Goal: Information Seeking & Learning: Learn about a topic

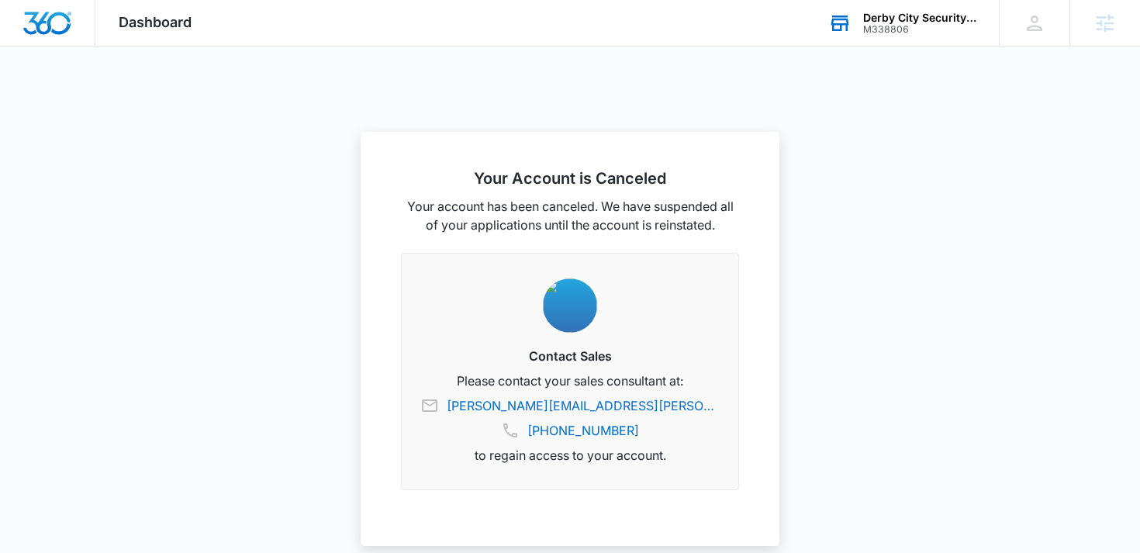
click at [896, 22] on div "Derby City Security LLC" at bounding box center [919, 18] width 113 height 12
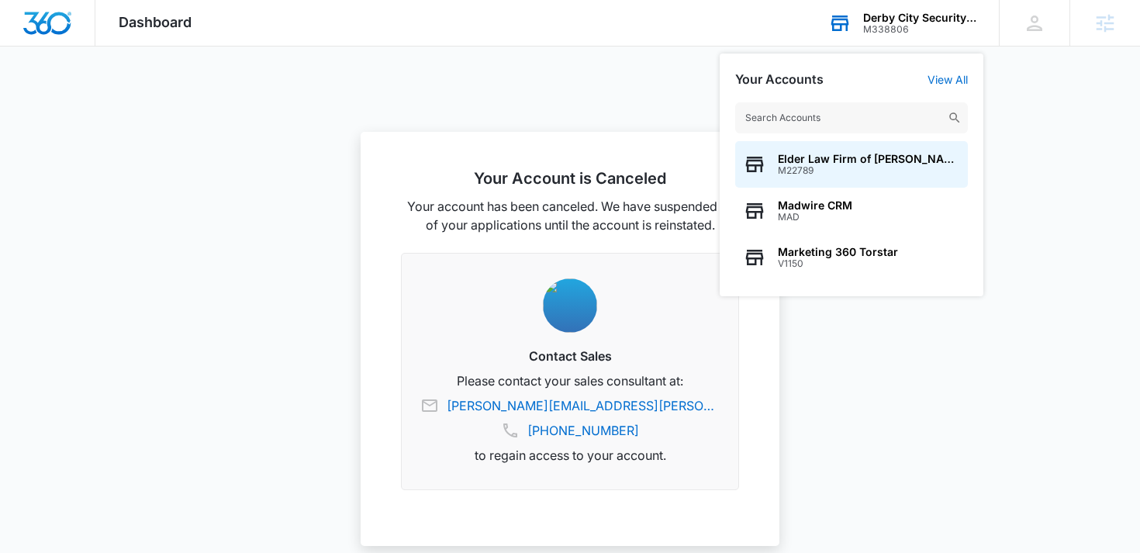
click at [833, 113] on input "text" at bounding box center [851, 117] width 233 height 31
type input "sacred sun"
click at [850, 167] on span "M39068" at bounding box center [827, 170] width 98 height 11
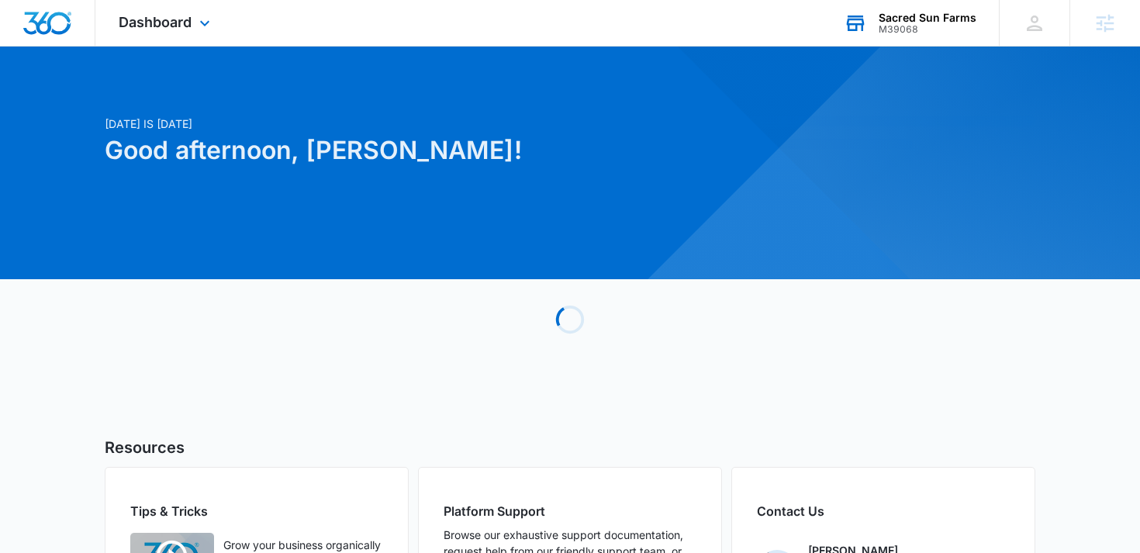
click at [184, 33] on div "Dashboard Apps Reputation Websites Forms CRM Email Social Shop Payments POS Con…" at bounding box center [166, 23] width 142 height 46
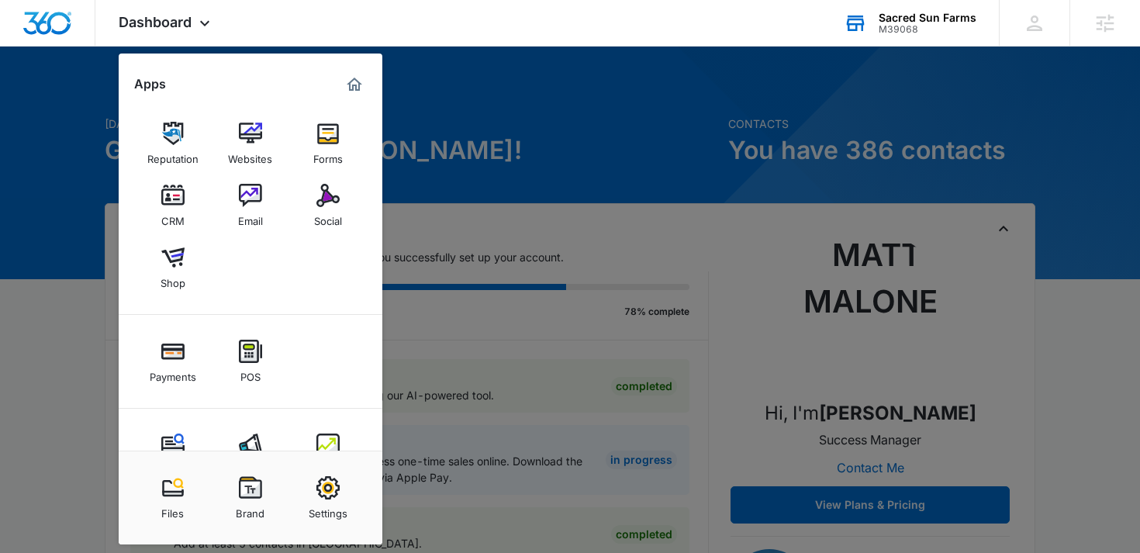
click at [449, 167] on div at bounding box center [570, 276] width 1140 height 553
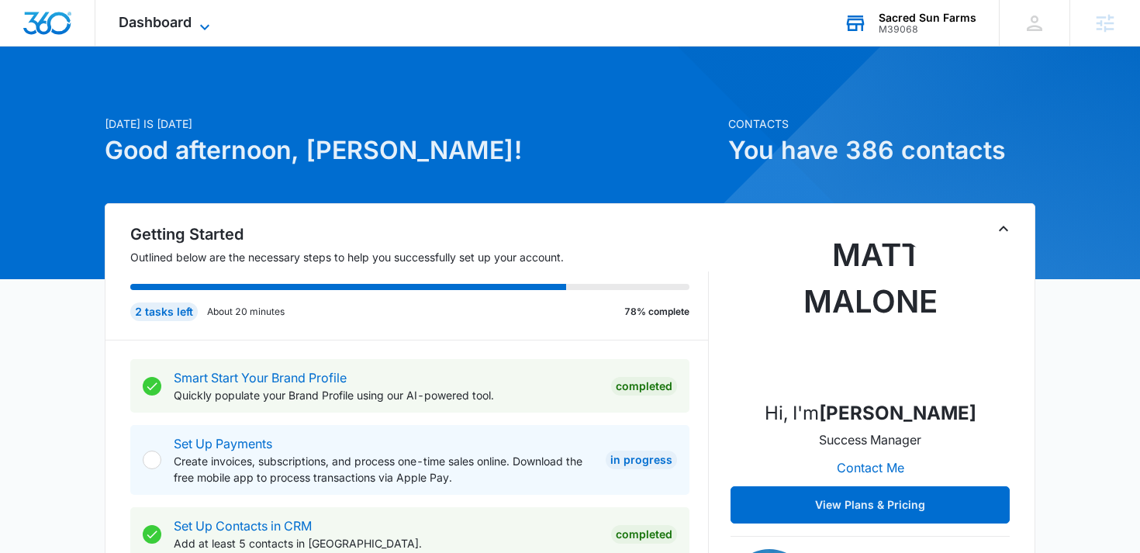
click at [164, 26] on span "Dashboard" at bounding box center [155, 22] width 73 height 16
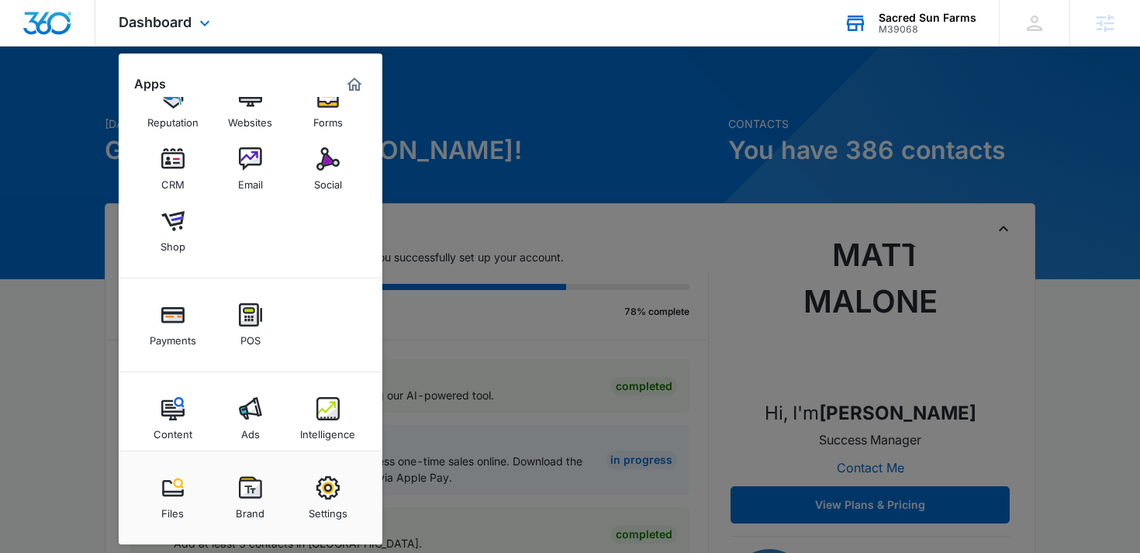
scroll to position [52, 0]
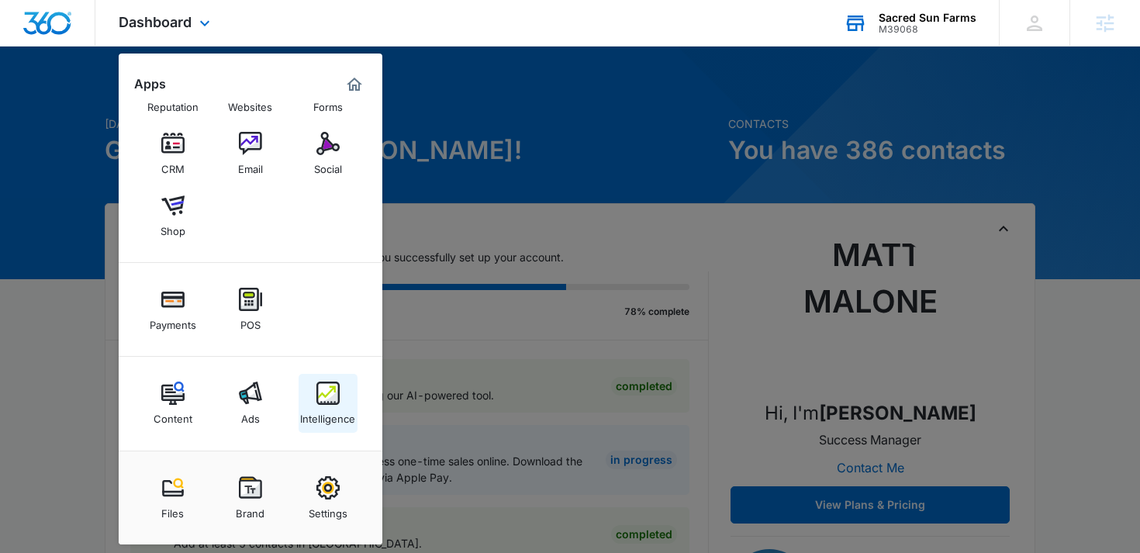
click at [316, 400] on img at bounding box center [327, 392] width 23 height 23
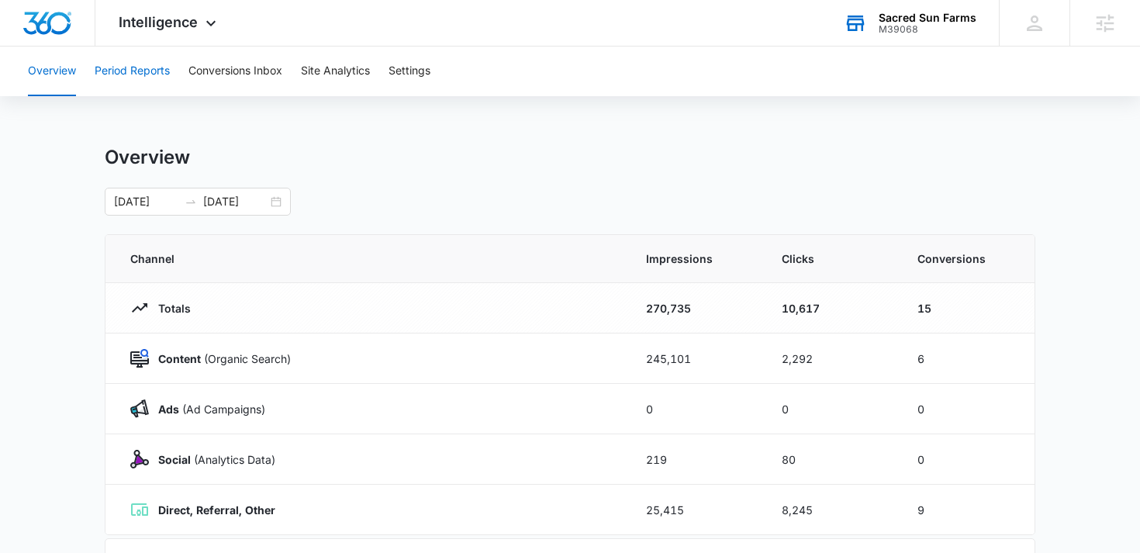
click at [167, 74] on button "Period Reports" at bounding box center [132, 72] width 75 height 50
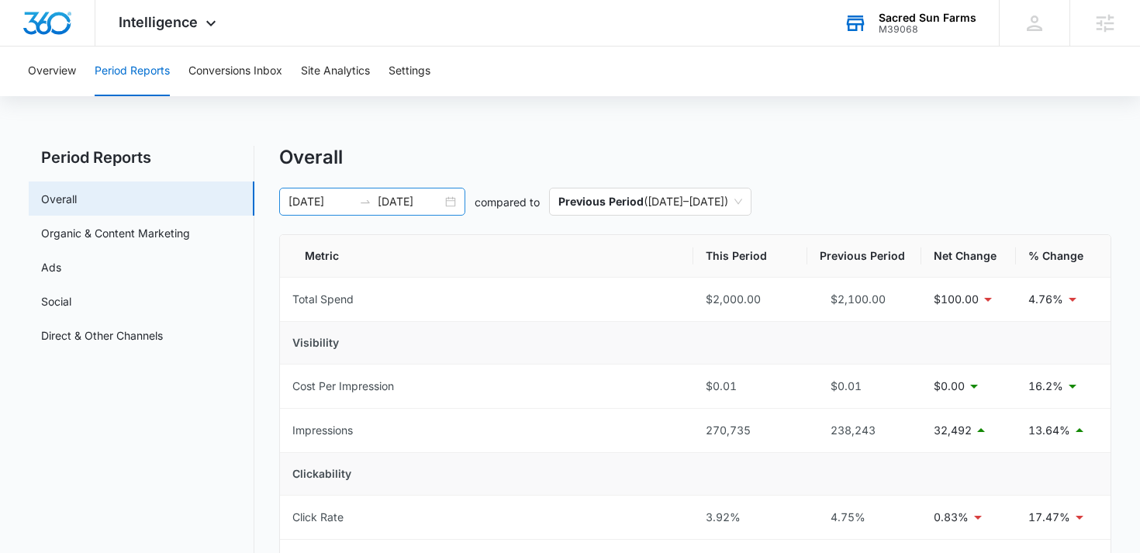
click at [428, 198] on input "08/24/2025" at bounding box center [410, 201] width 64 height 17
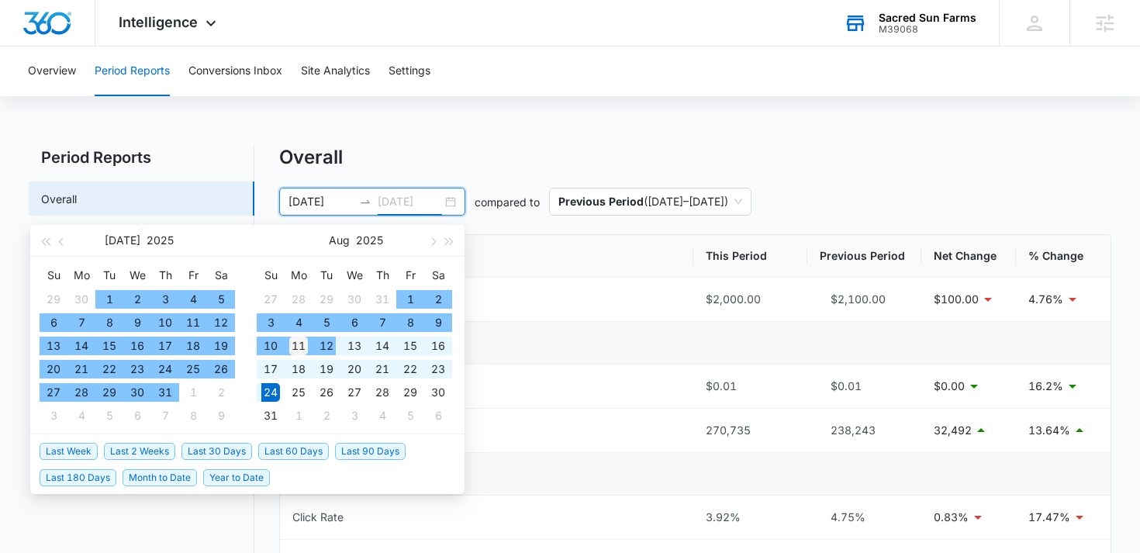
type input "08/11/2025"
click at [302, 349] on div "11" at bounding box center [298, 345] width 19 height 19
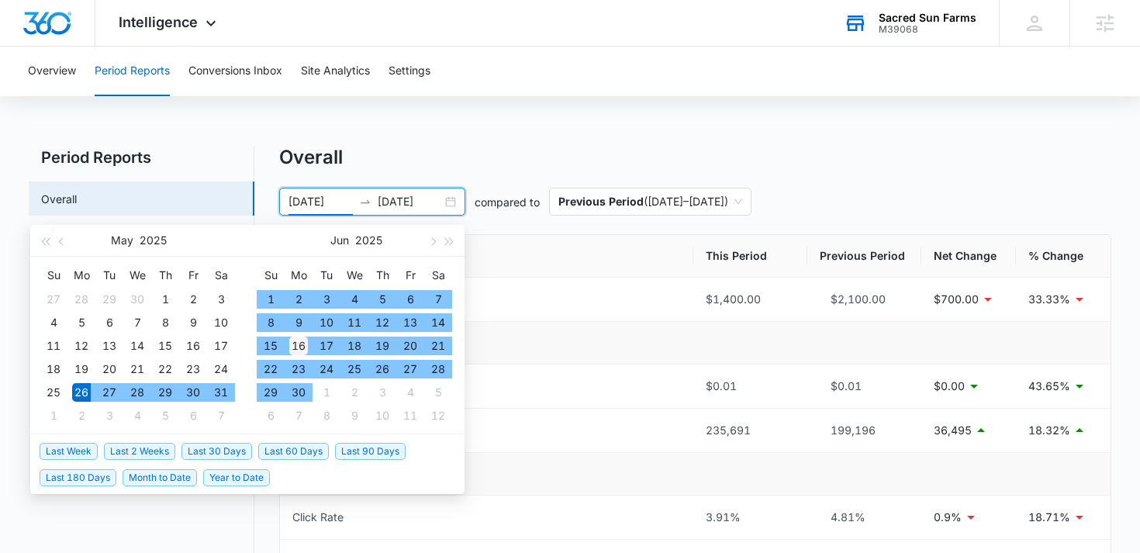
click at [302, 349] on div "16" at bounding box center [298, 345] width 19 height 19
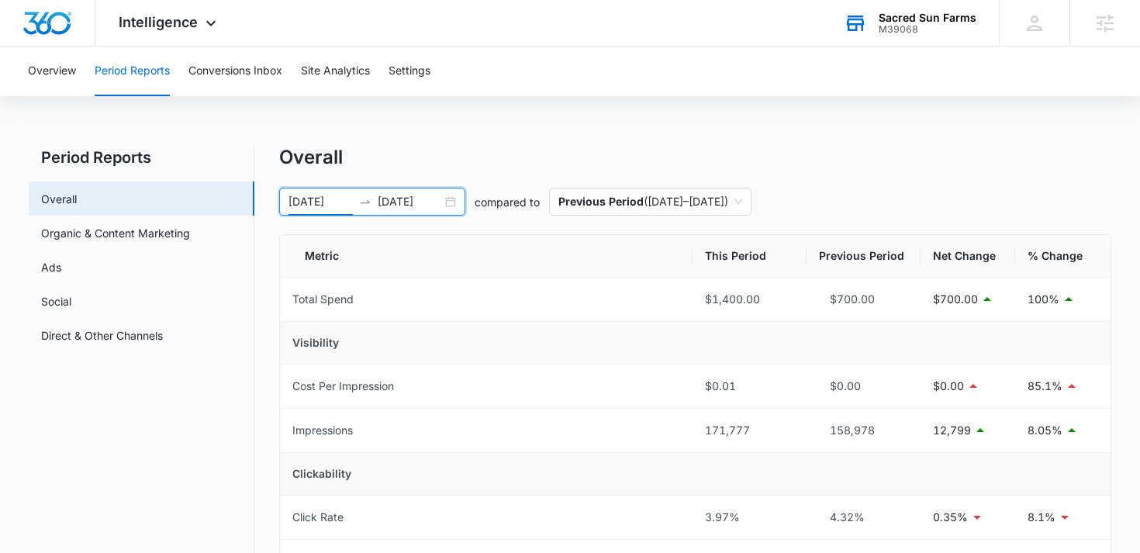
click at [329, 198] on input "06/16/2025" at bounding box center [320, 201] width 64 height 17
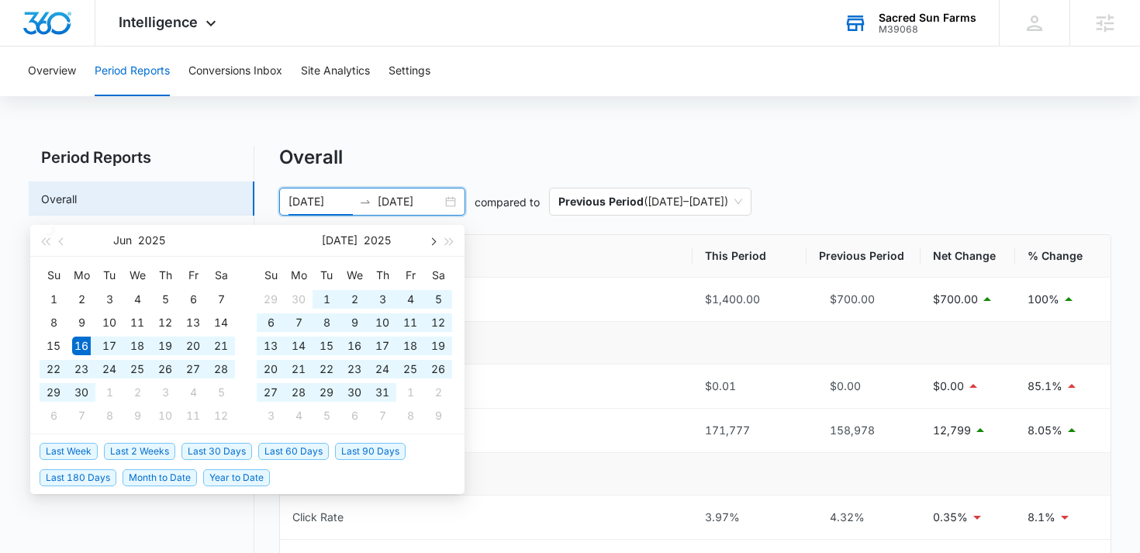
click at [430, 242] on span "button" at bounding box center [432, 241] width 8 height 8
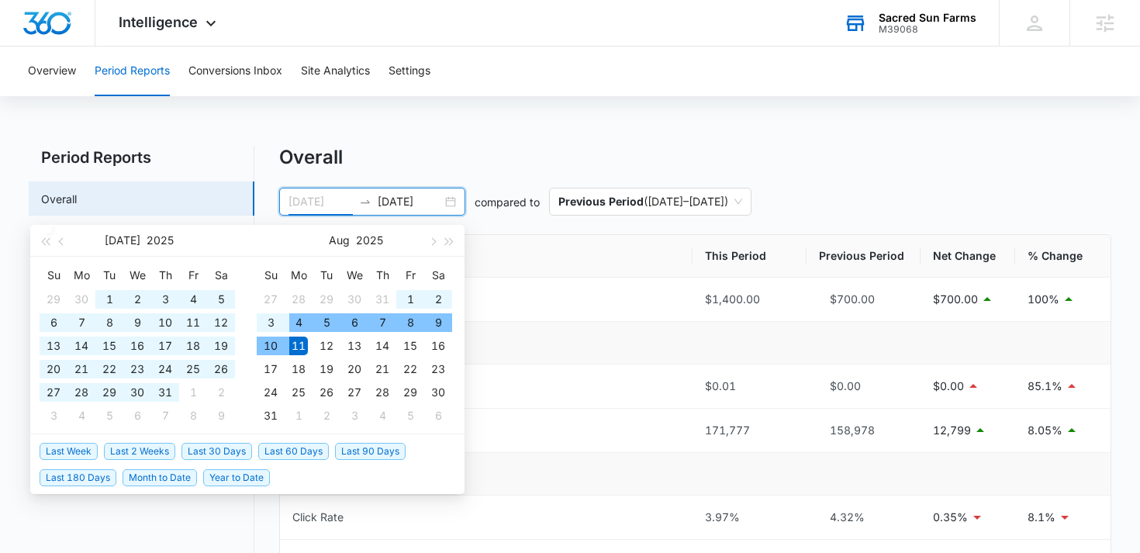
type input "08/11/2025"
click at [302, 340] on div "11" at bounding box center [298, 345] width 19 height 19
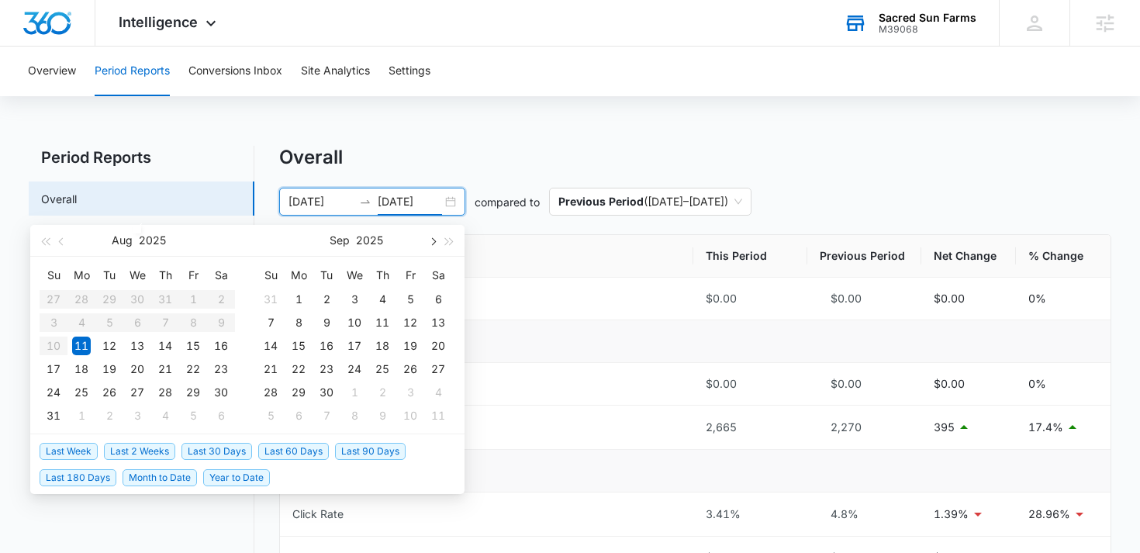
click at [430, 243] on span "button" at bounding box center [432, 241] width 8 height 8
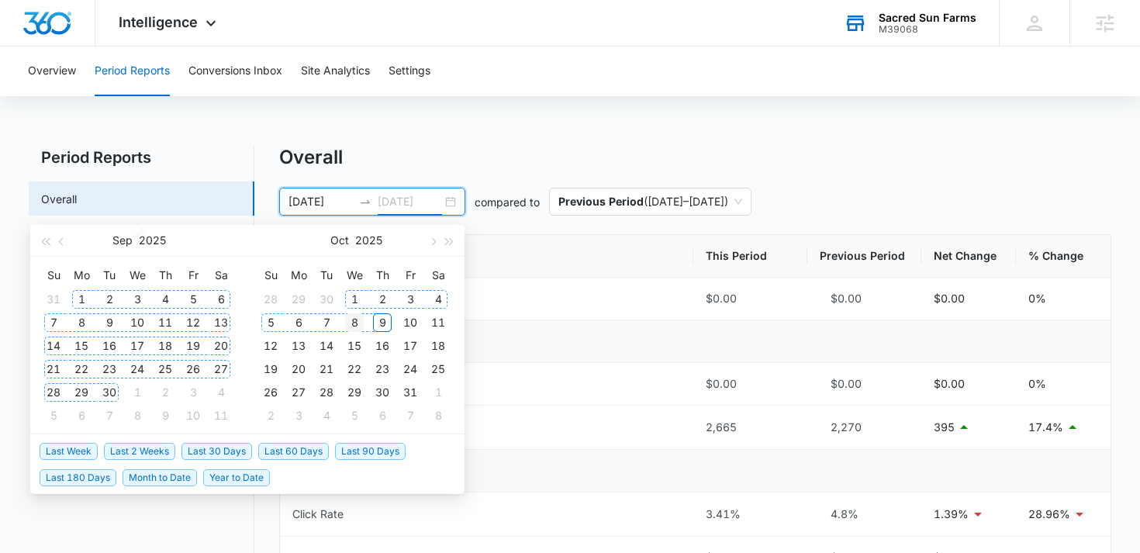
type input "10/08/2025"
click at [357, 321] on div "8" at bounding box center [354, 322] width 19 height 19
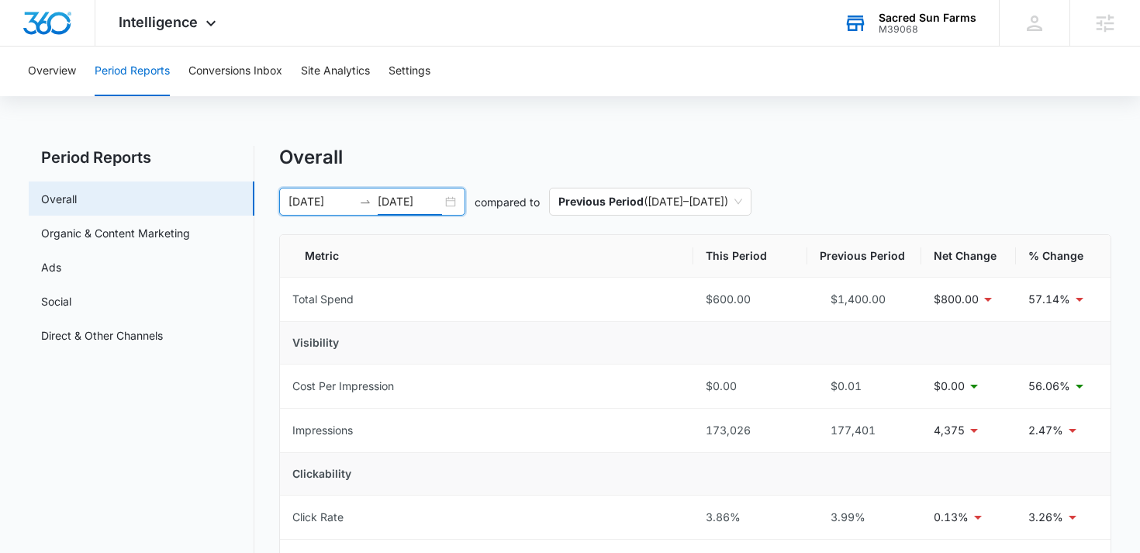
click at [503, 148] on div "Overall" at bounding box center [695, 157] width 833 height 23
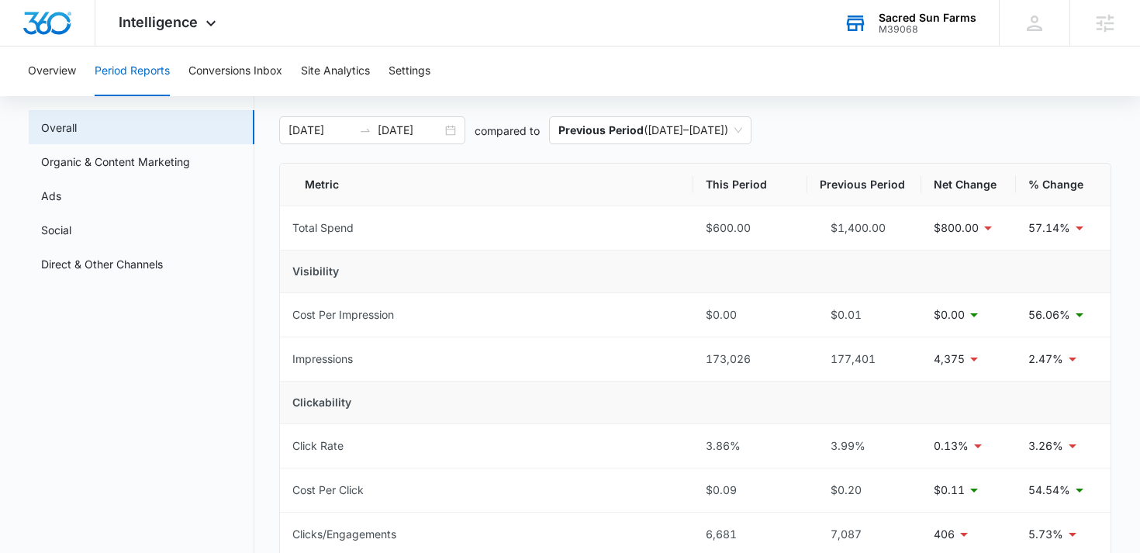
scroll to position [53, 0]
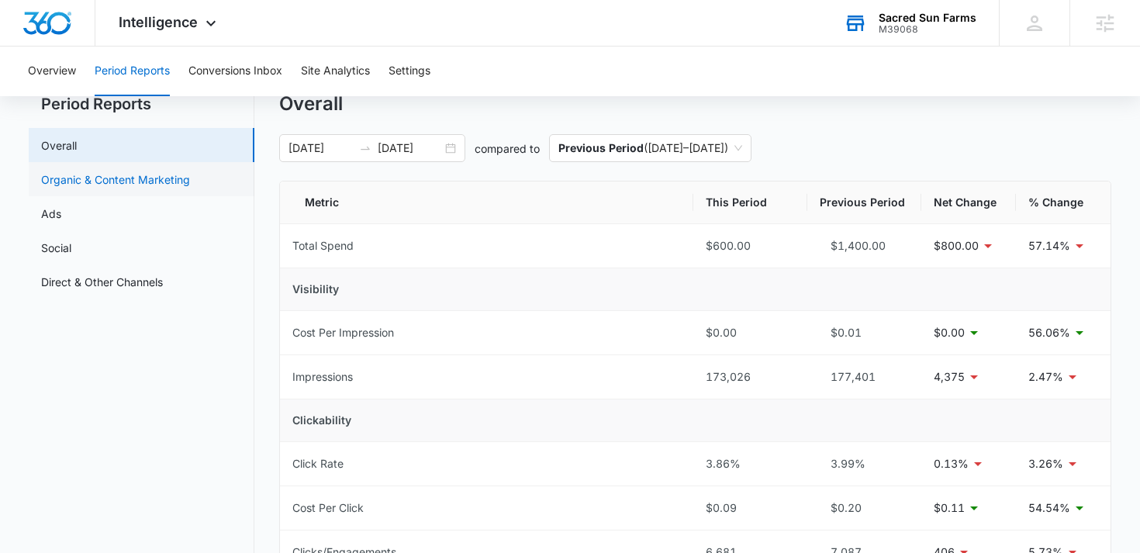
click at [117, 183] on link "Organic & Content Marketing" at bounding box center [115, 179] width 149 height 16
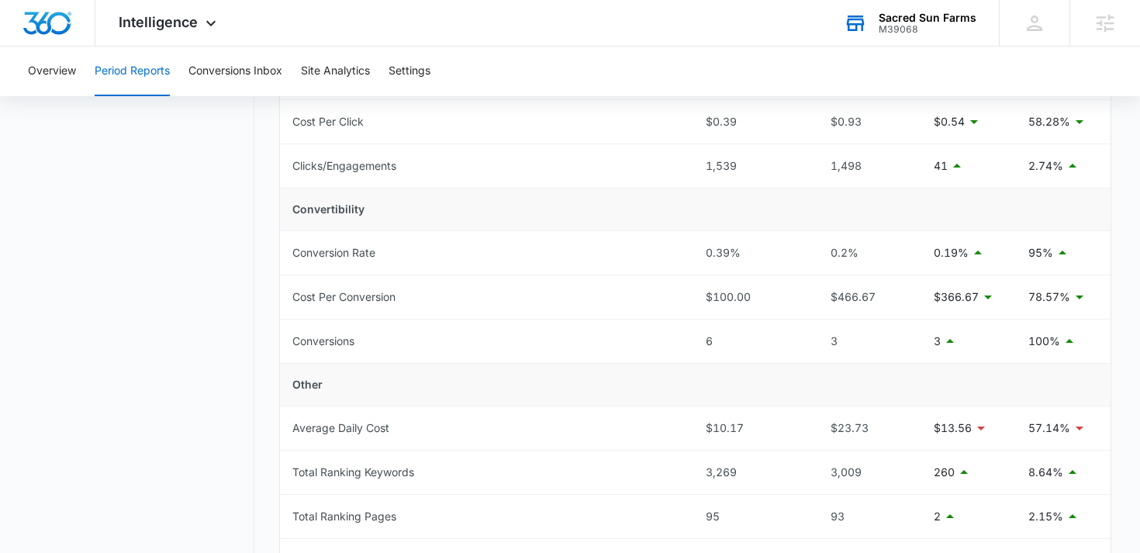
scroll to position [471, 0]
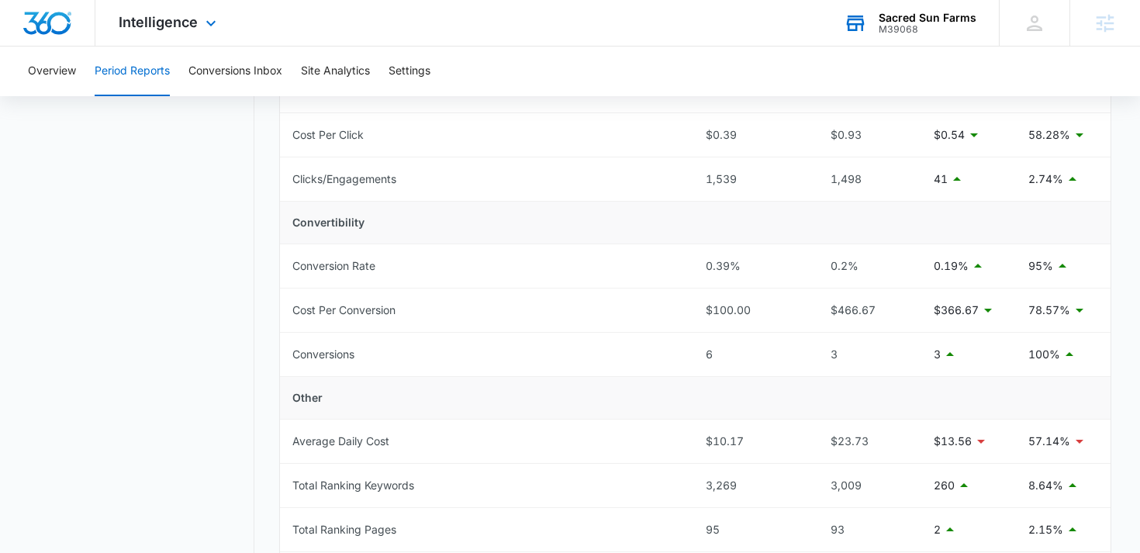
click at [181, 42] on div "Intelligence Apps Reputation Websites Forms CRM Email Social Shop Payments POS …" at bounding box center [169, 23] width 148 height 46
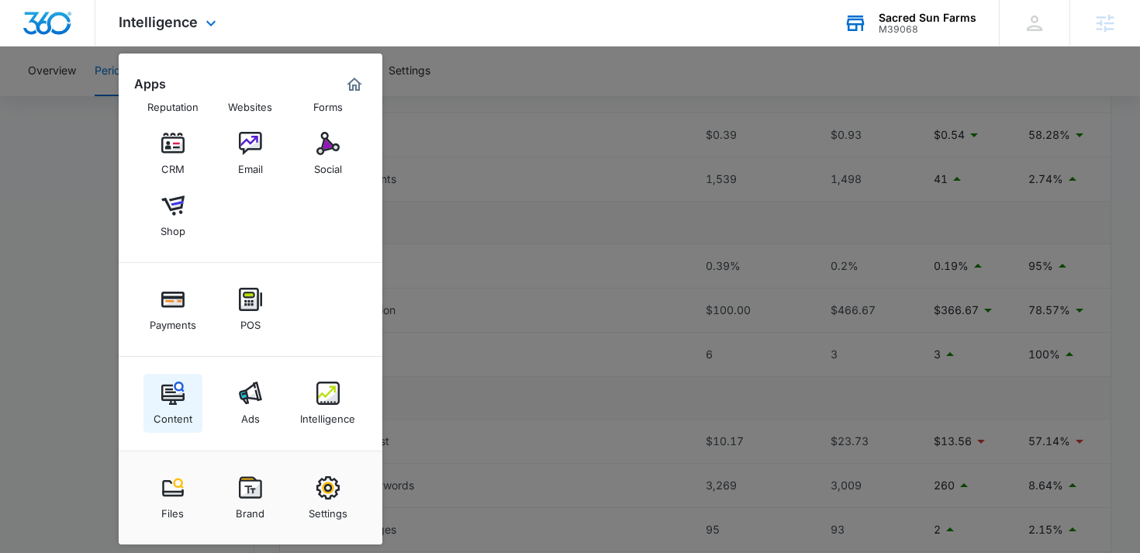
click at [187, 393] on link "Content" at bounding box center [172, 403] width 59 height 59
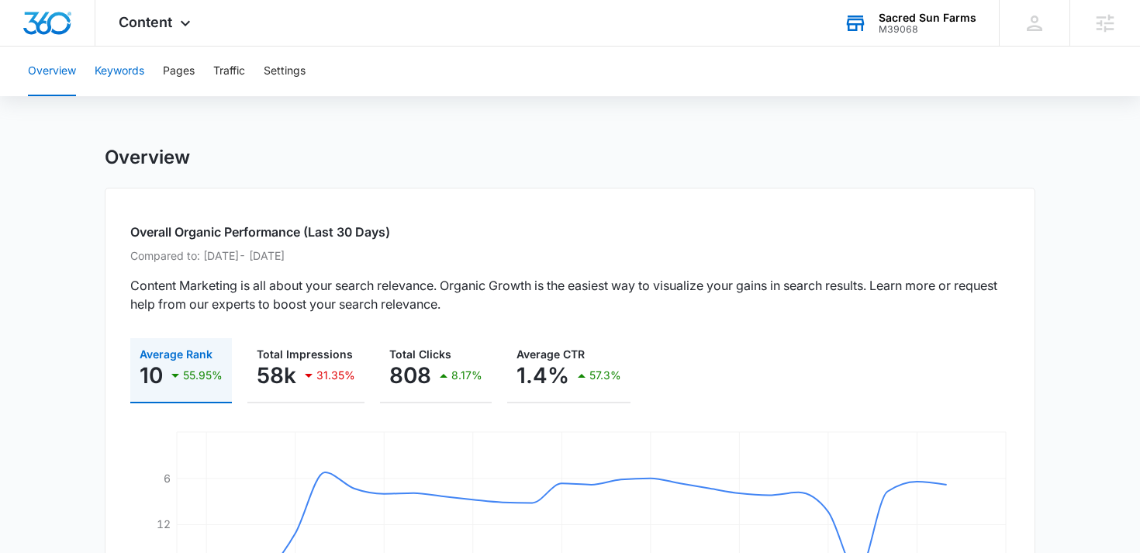
click at [135, 78] on button "Keywords" at bounding box center [120, 72] width 50 height 50
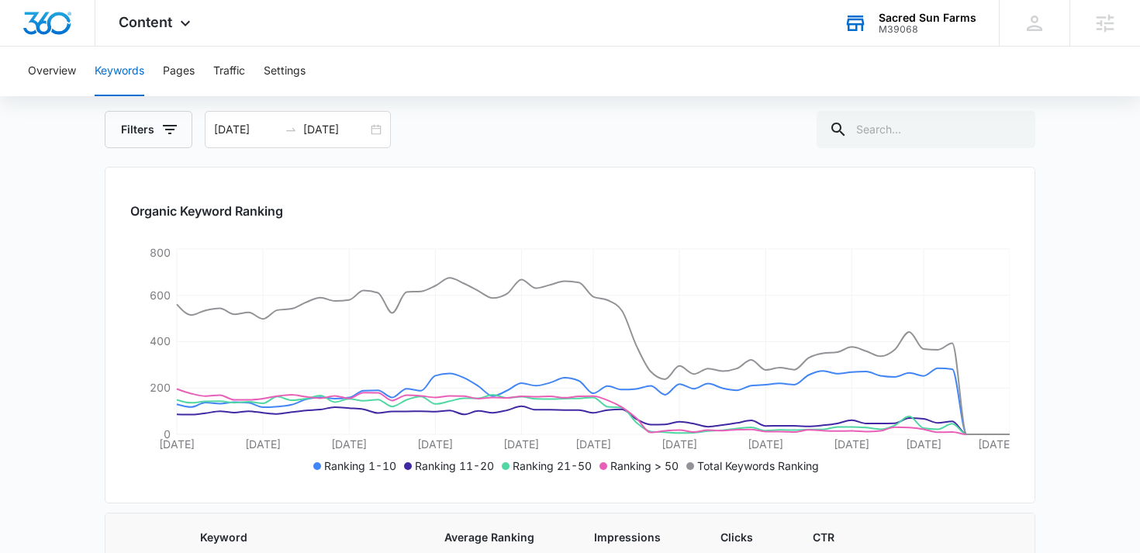
scroll to position [128, 0]
click at [188, 71] on button "Pages" at bounding box center [179, 72] width 32 height 50
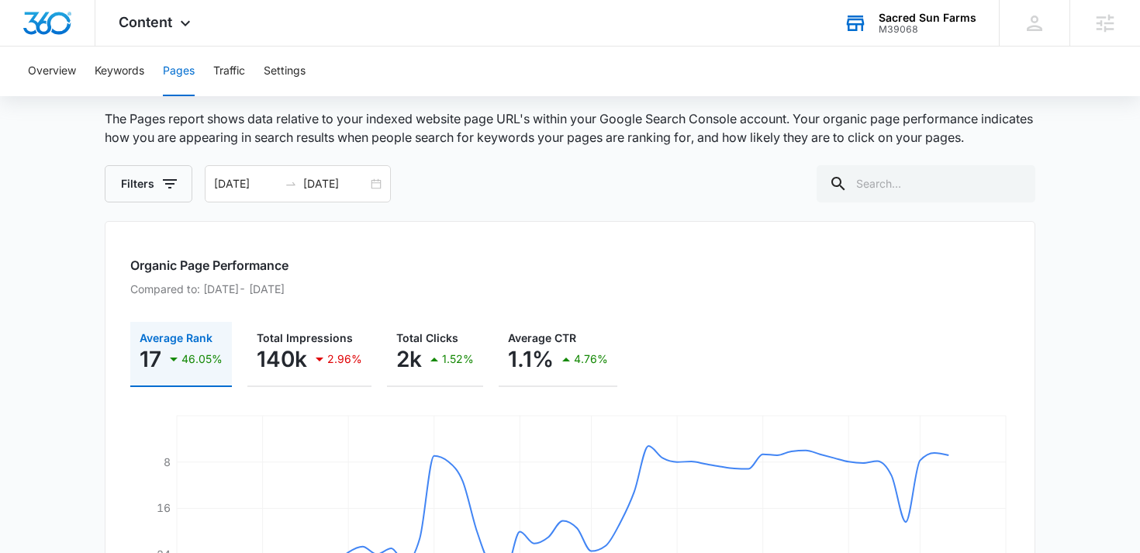
scroll to position [99, 0]
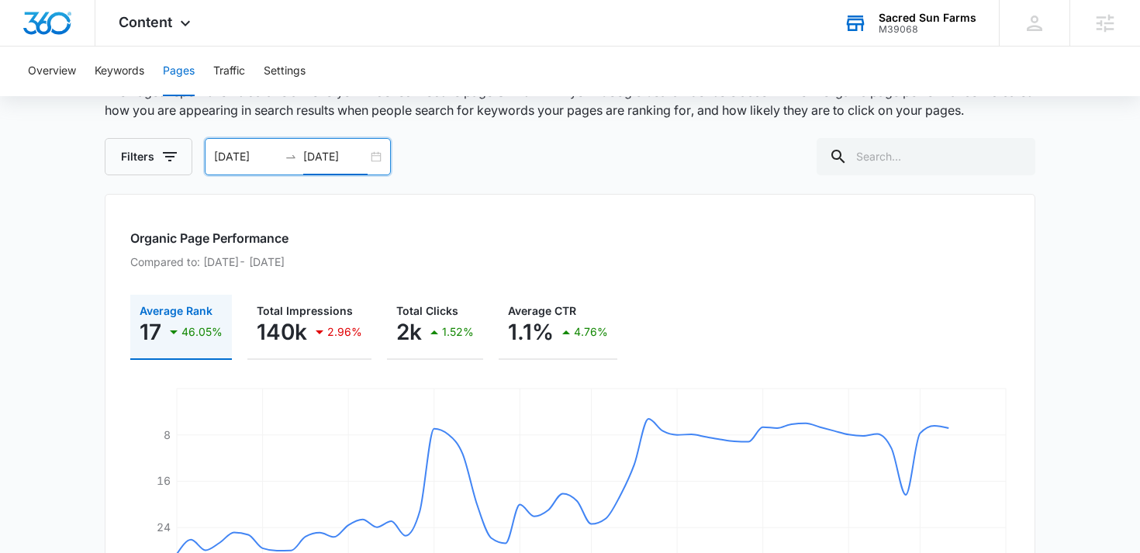
click at [313, 155] on input "10/08/2025" at bounding box center [335, 156] width 64 height 17
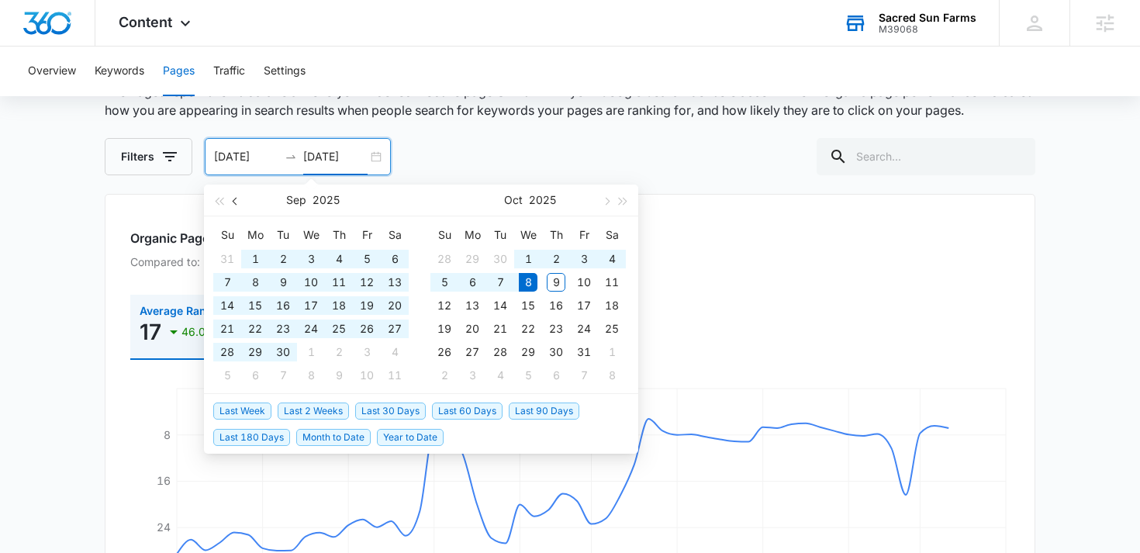
click at [240, 202] on button "button" at bounding box center [235, 200] width 17 height 31
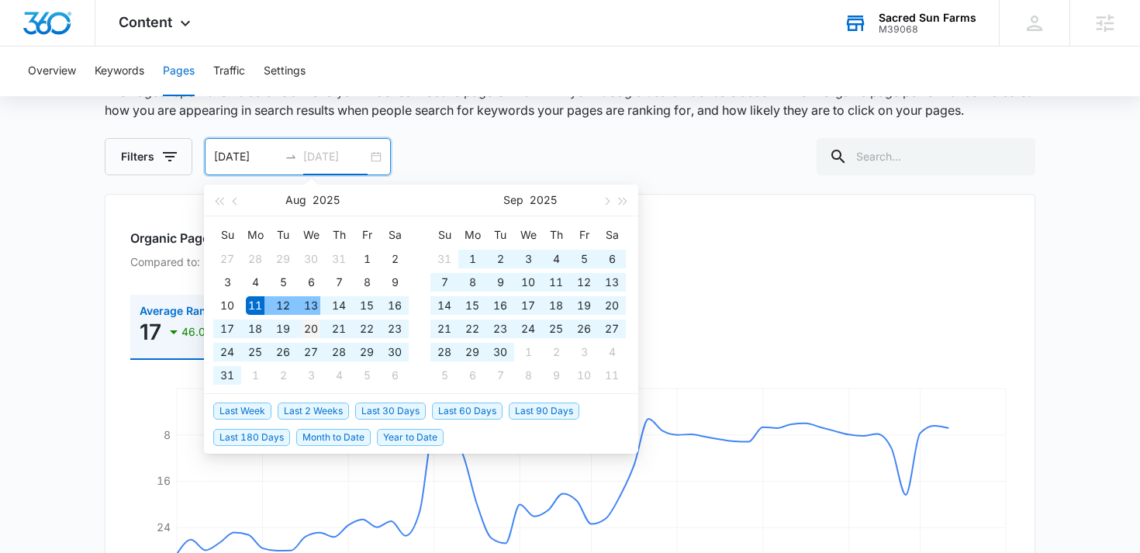
type input "08/20/2025"
click at [309, 327] on div "20" at bounding box center [311, 328] width 19 height 19
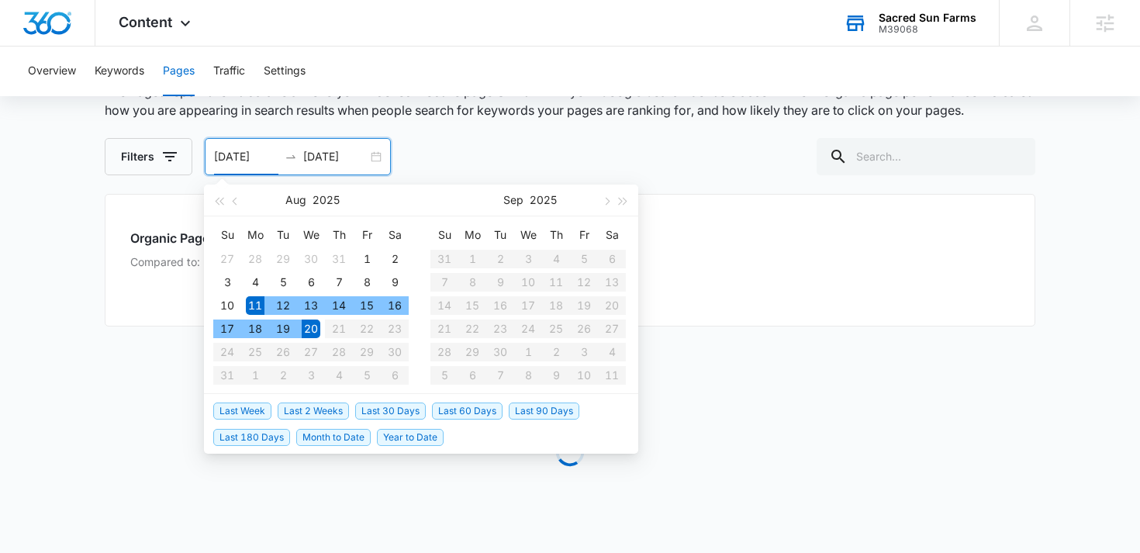
type input "08/11/2025"
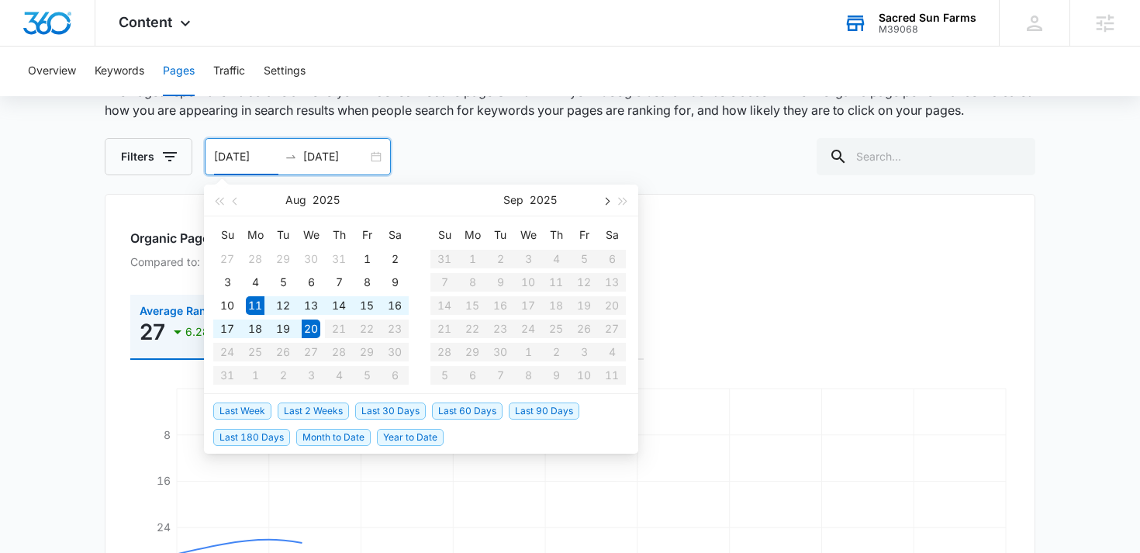
click at [602, 201] on button "button" at bounding box center [605, 200] width 17 height 31
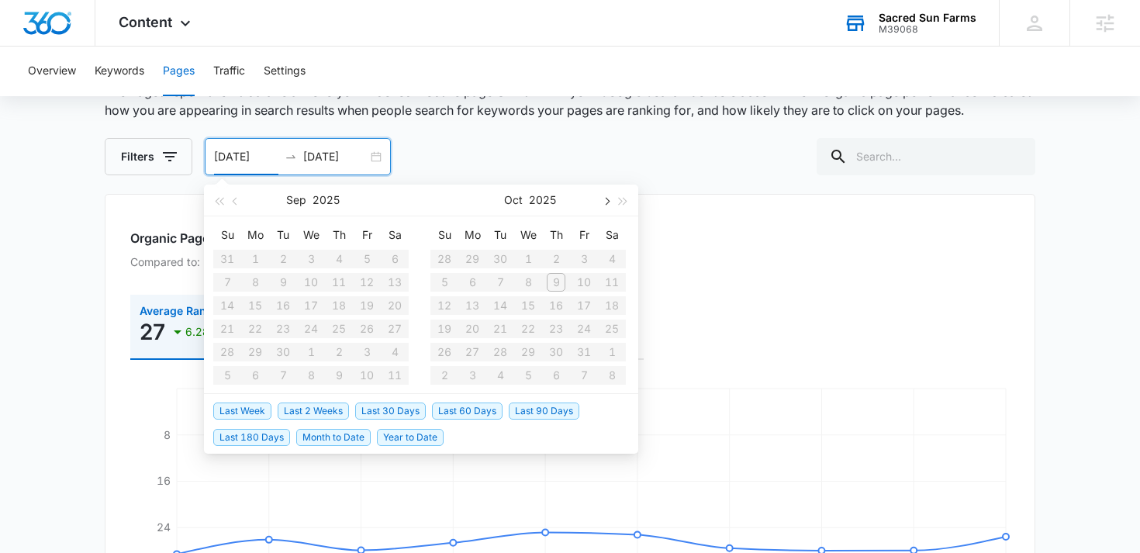
click at [602, 201] on button "button" at bounding box center [605, 200] width 17 height 31
click at [331, 157] on input "08/20/2025" at bounding box center [335, 156] width 64 height 17
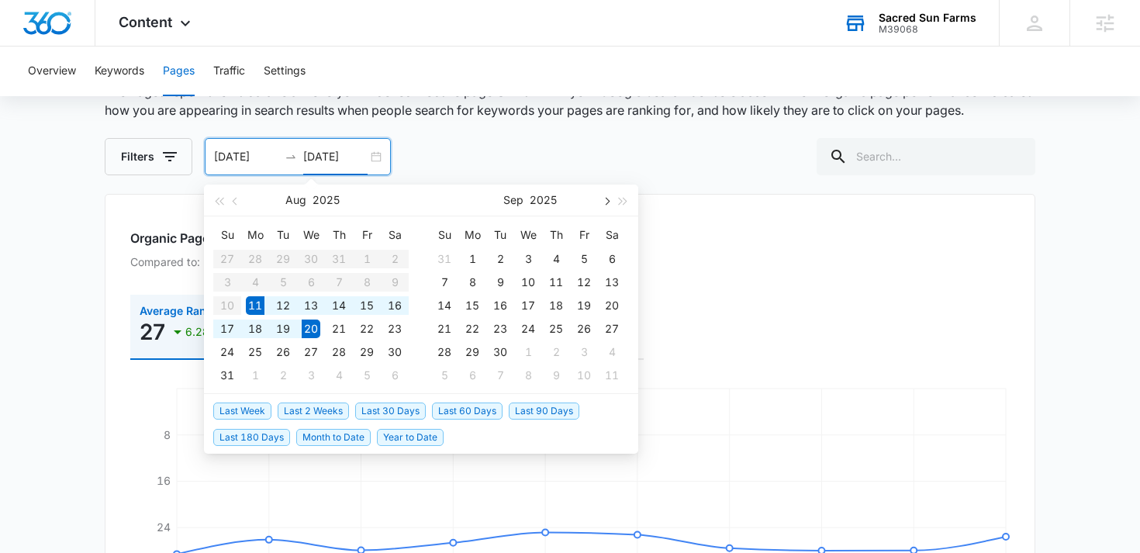
click at [611, 198] on button "button" at bounding box center [605, 200] width 17 height 31
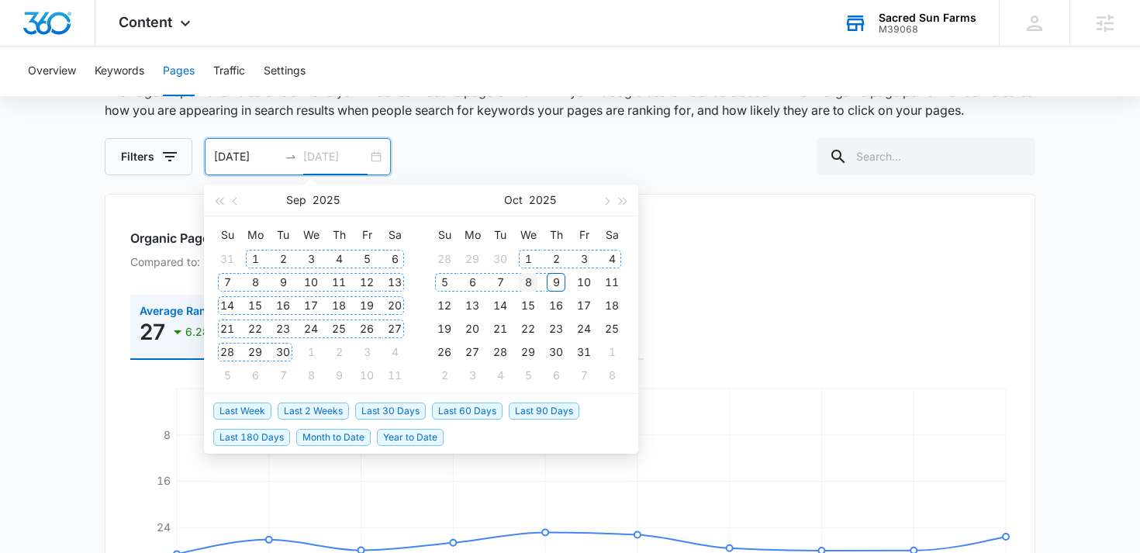
type input "10/08/2025"
click at [535, 280] on div "8" at bounding box center [528, 282] width 19 height 19
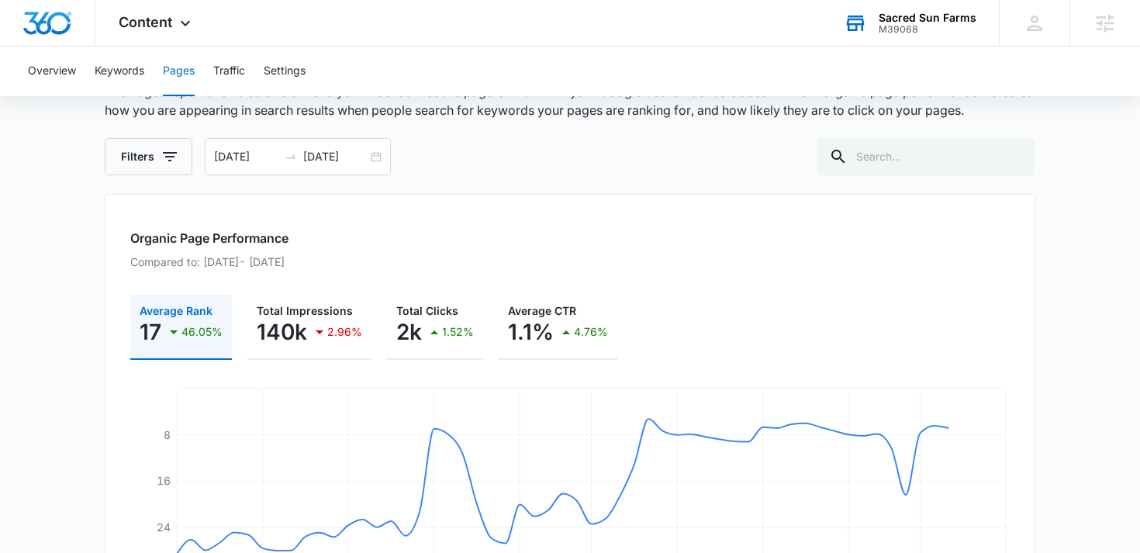
click at [536, 170] on div "Filters 08/11/2025 10/08/2025 Sep 2025 Su Mo Tu We Th Fr Sa 31 1 2 3 4 5 6 7 8 …" at bounding box center [570, 156] width 930 height 37
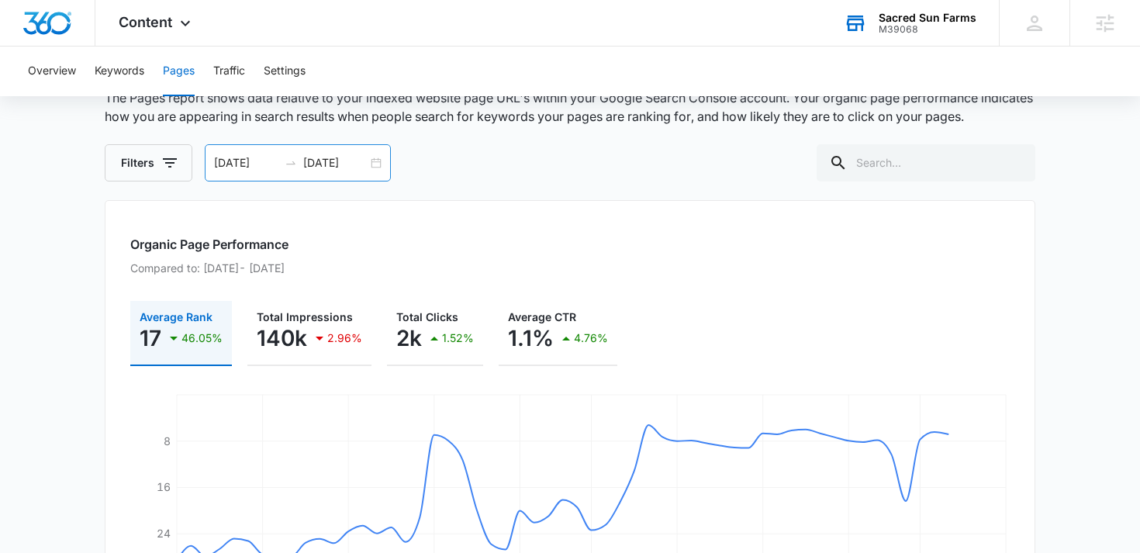
scroll to position [85, 0]
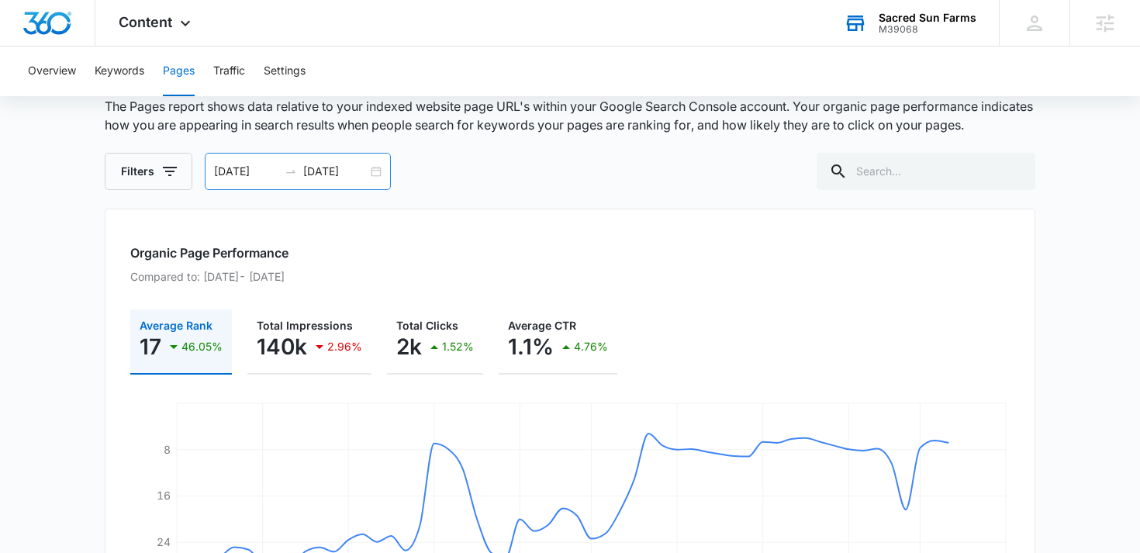
click at [260, 172] on input "08/11/2025" at bounding box center [246, 171] width 64 height 17
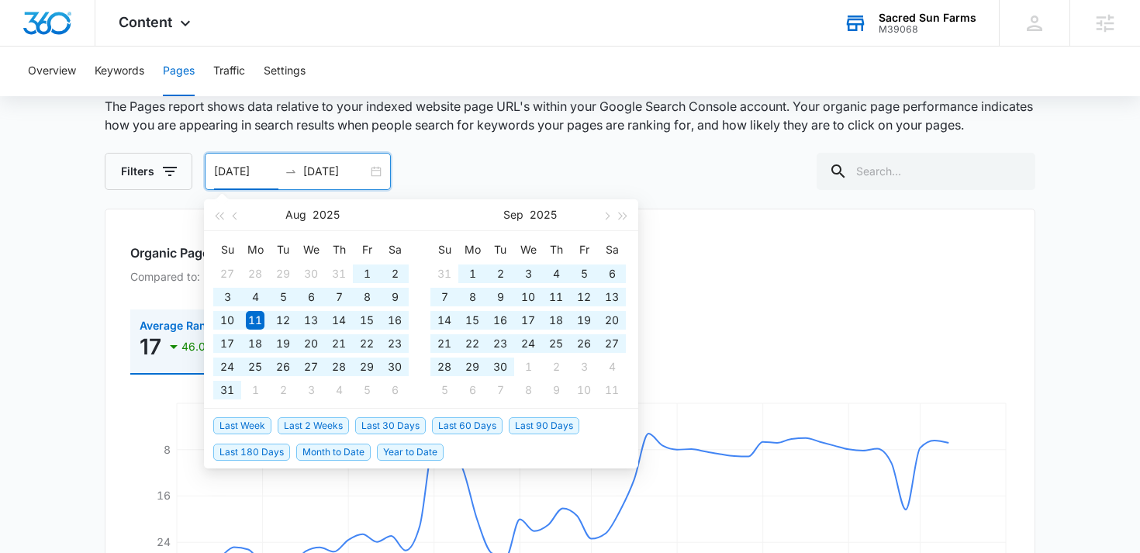
click at [519, 426] on span "Last 90 Days" at bounding box center [544, 425] width 71 height 17
type input "07/08/2025"
type input "10/06/2025"
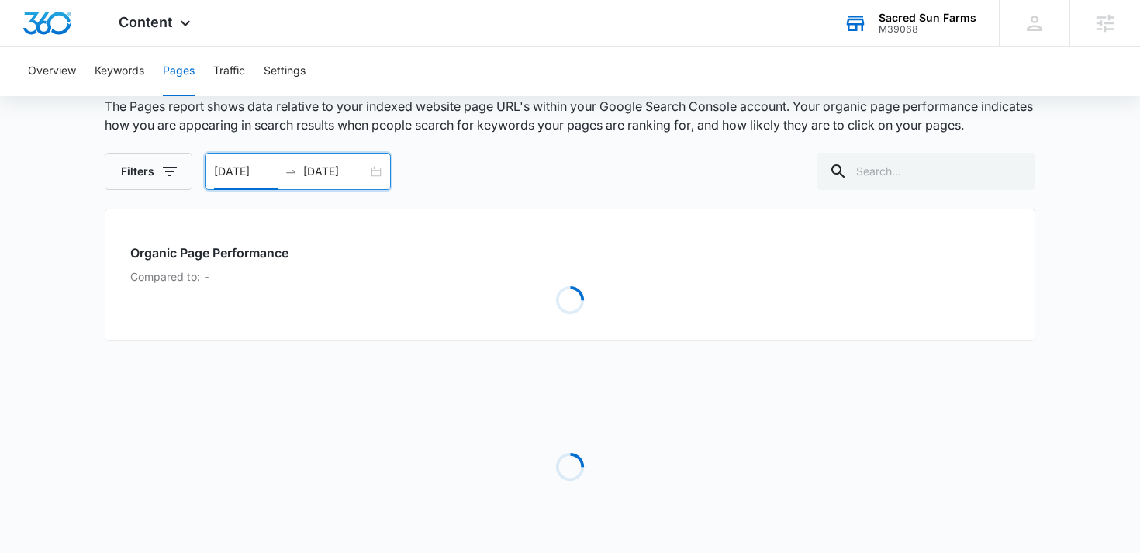
click at [68, 357] on main "Pages The Pages report shows data relative to your indexed website page URL's w…" at bounding box center [570, 331] width 1140 height 540
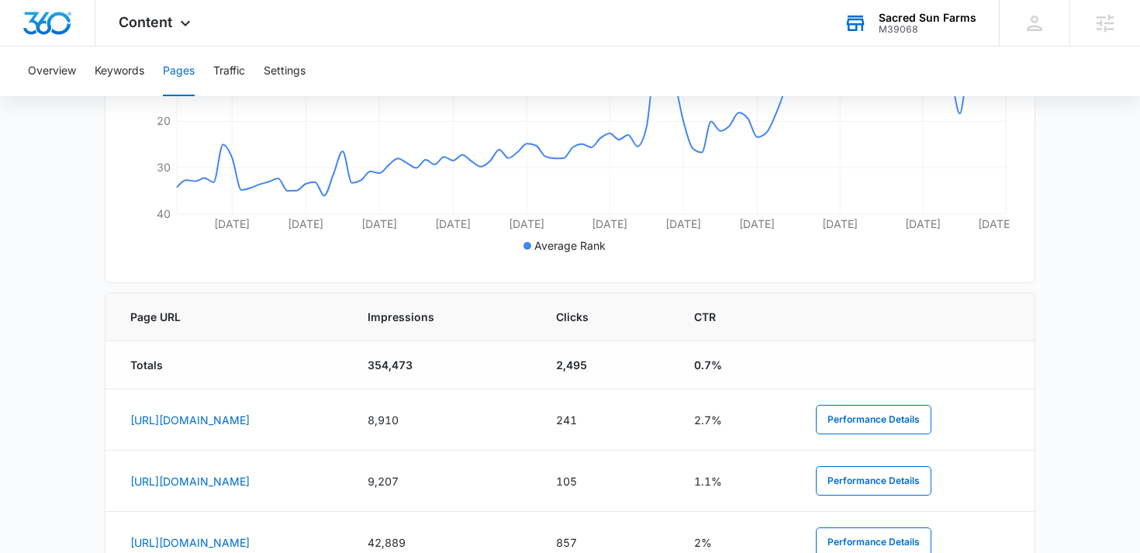
scroll to position [461, 0]
click at [108, 71] on button "Keywords" at bounding box center [120, 72] width 50 height 50
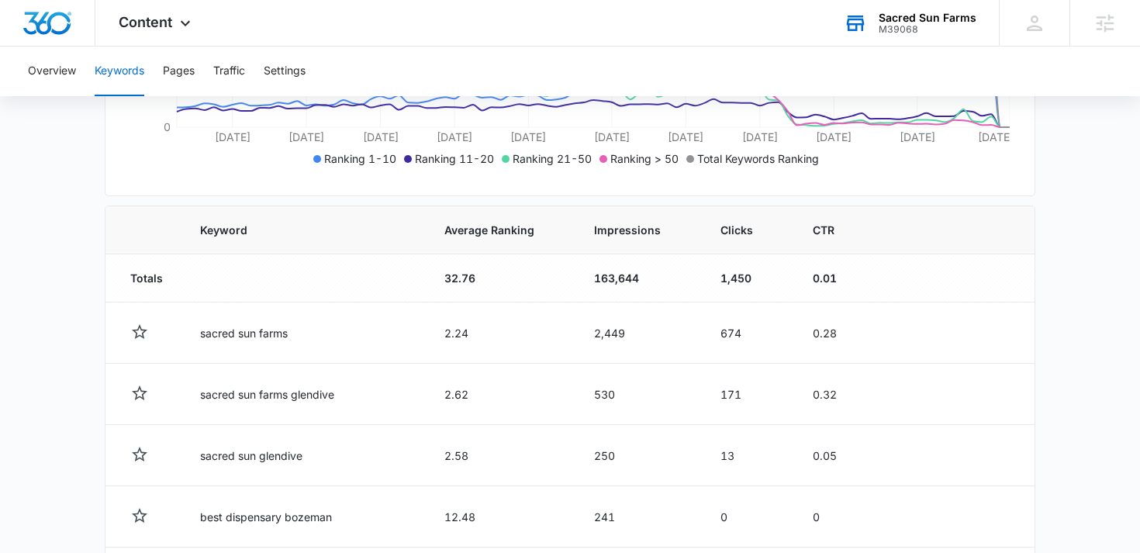
scroll to position [436, 0]
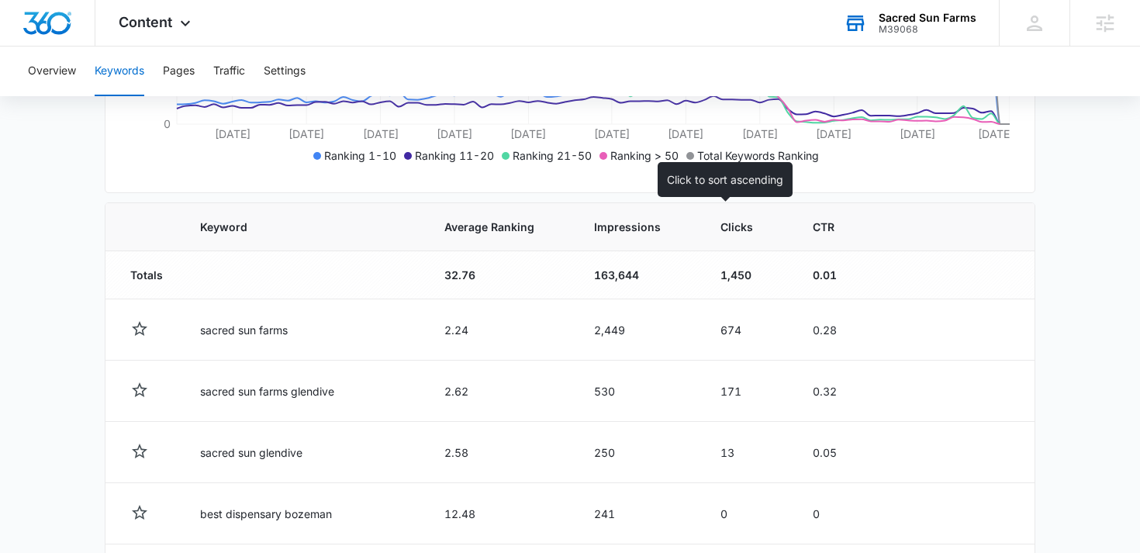
click at [721, 231] on span "Clicks" at bounding box center [736, 227] width 33 height 16
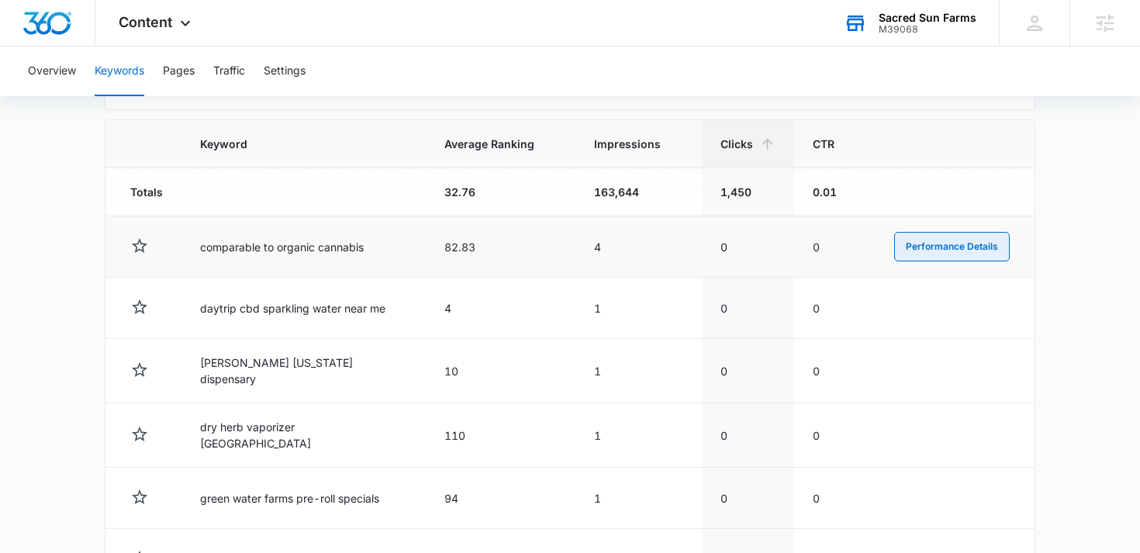
scroll to position [523, 0]
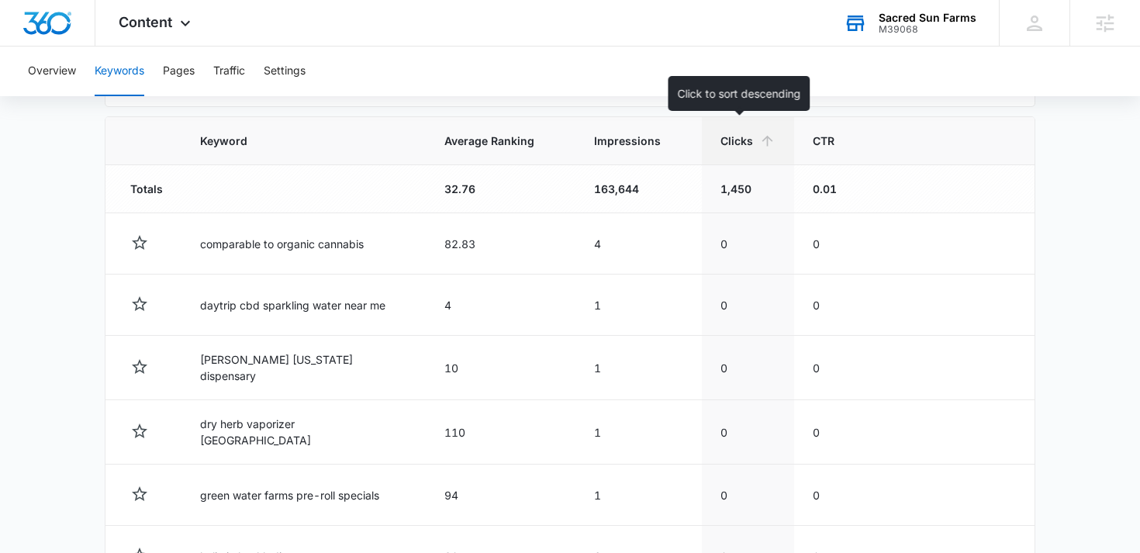
click at [764, 144] on icon at bounding box center [767, 141] width 16 height 16
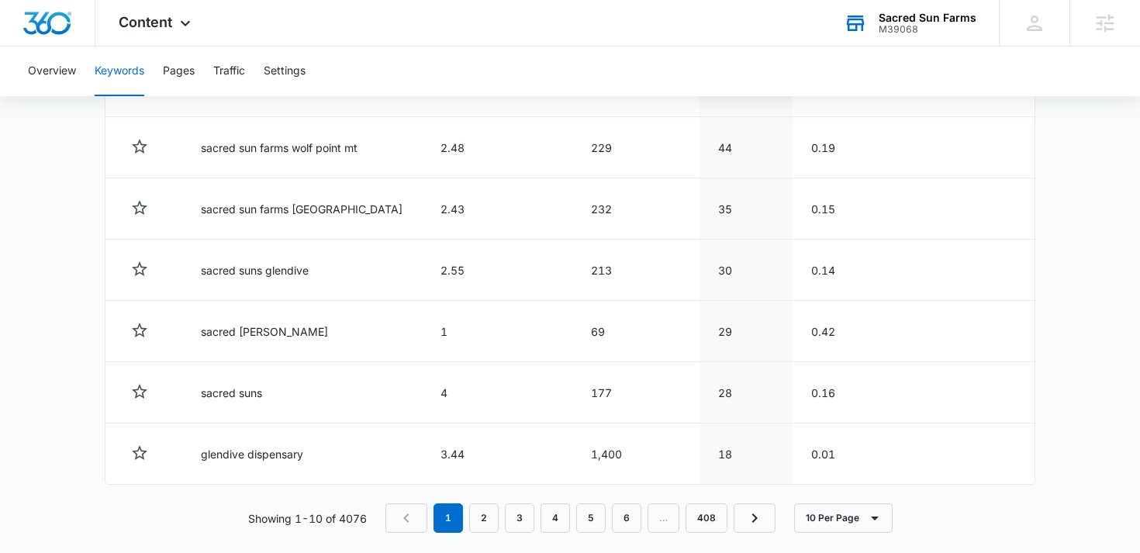
scroll to position [881, 0]
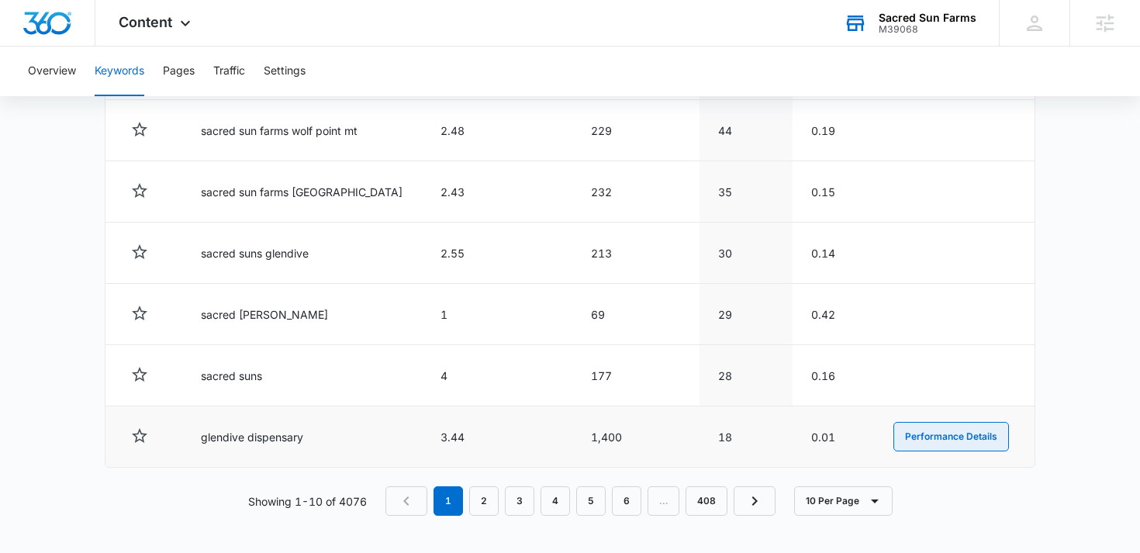
click at [909, 443] on button "Performance Details" at bounding box center [951, 436] width 116 height 29
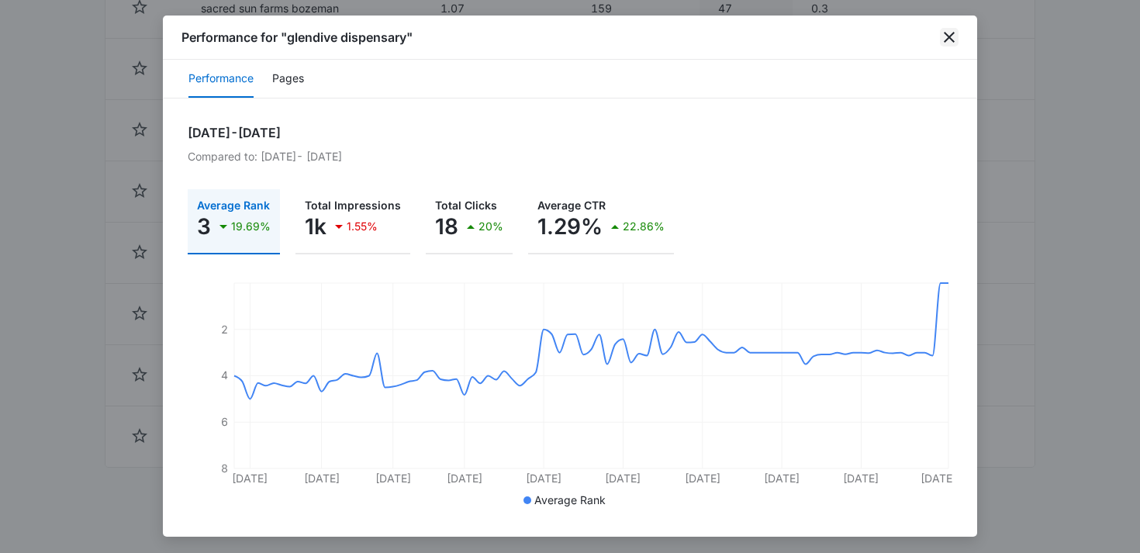
click at [950, 36] on icon "close" at bounding box center [949, 37] width 11 height 11
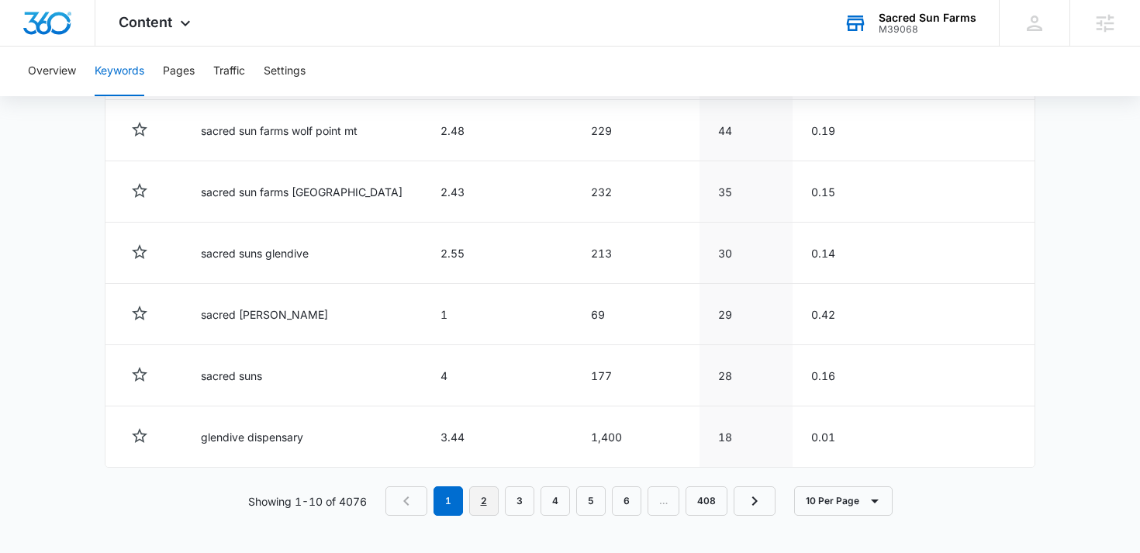
click at [481, 498] on link "2" at bounding box center [483, 500] width 29 height 29
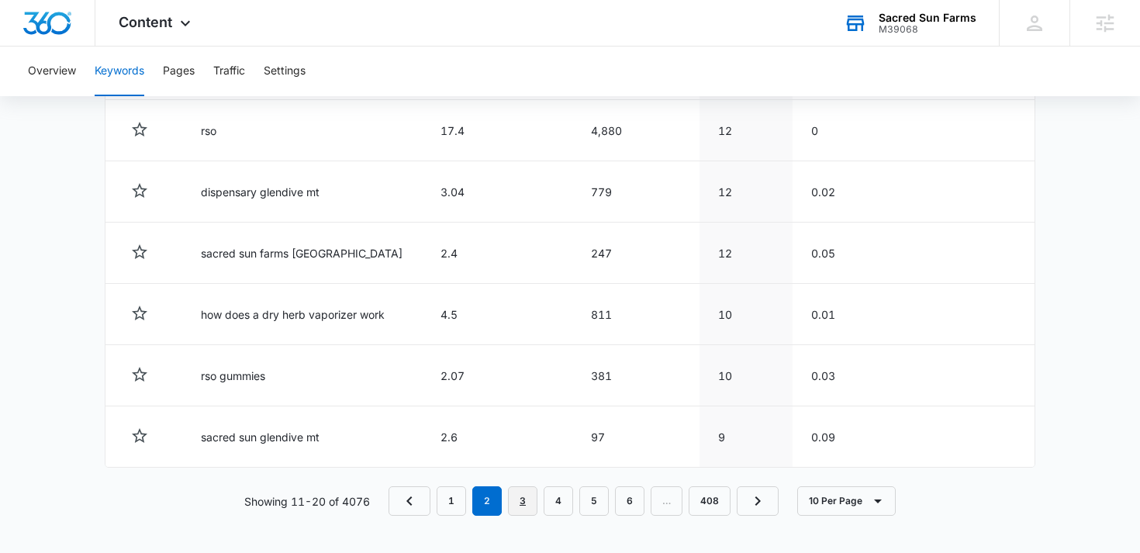
click at [531, 497] on link "3" at bounding box center [522, 500] width 29 height 29
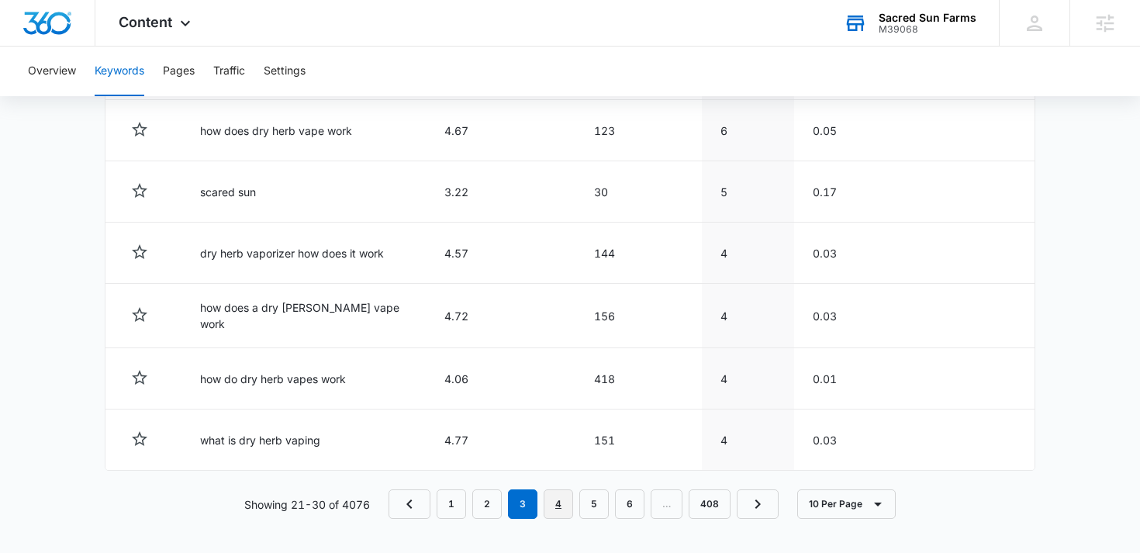
click at [568, 496] on link "4" at bounding box center [557, 503] width 29 height 29
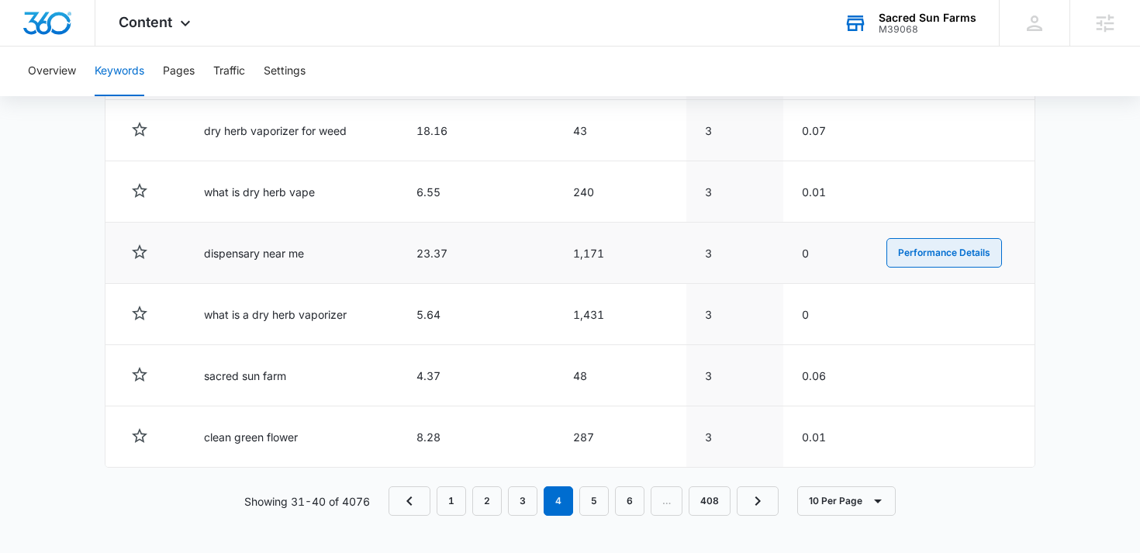
click at [904, 256] on button "Performance Details" at bounding box center [944, 252] width 116 height 29
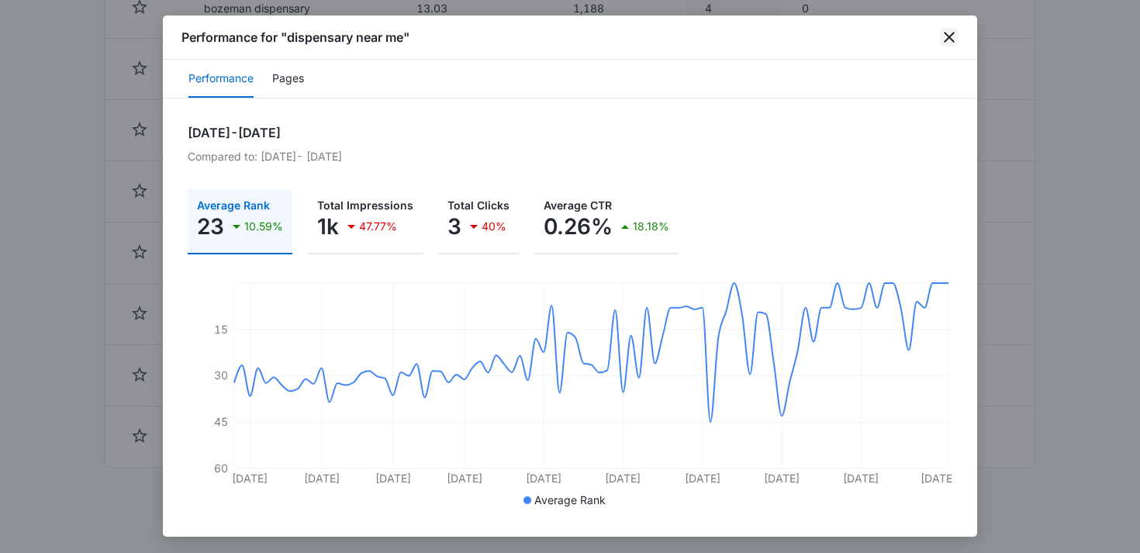
click at [949, 39] on icon "close" at bounding box center [949, 37] width 19 height 19
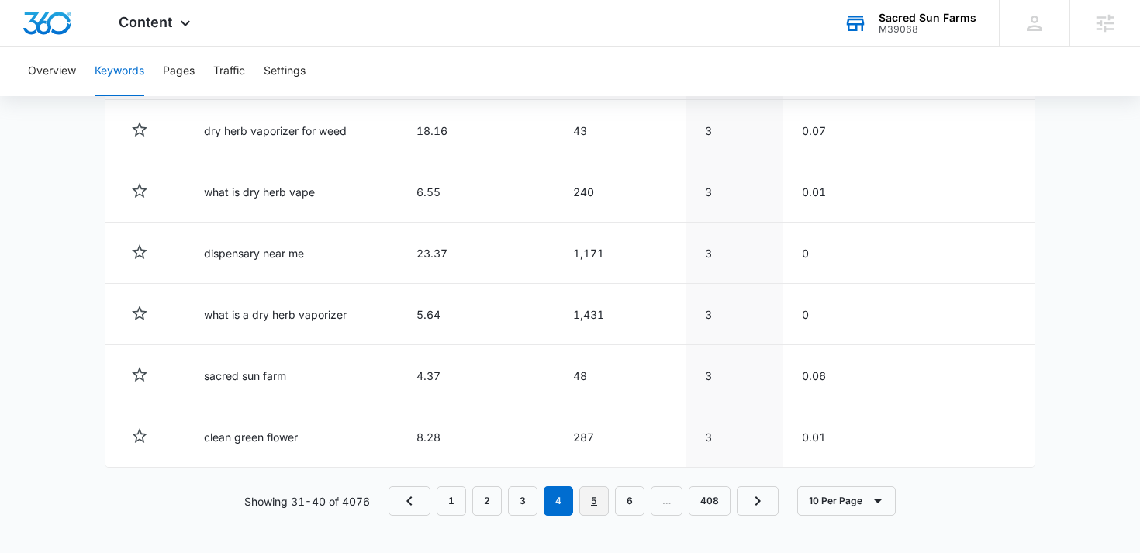
click at [602, 491] on link "5" at bounding box center [593, 500] width 29 height 29
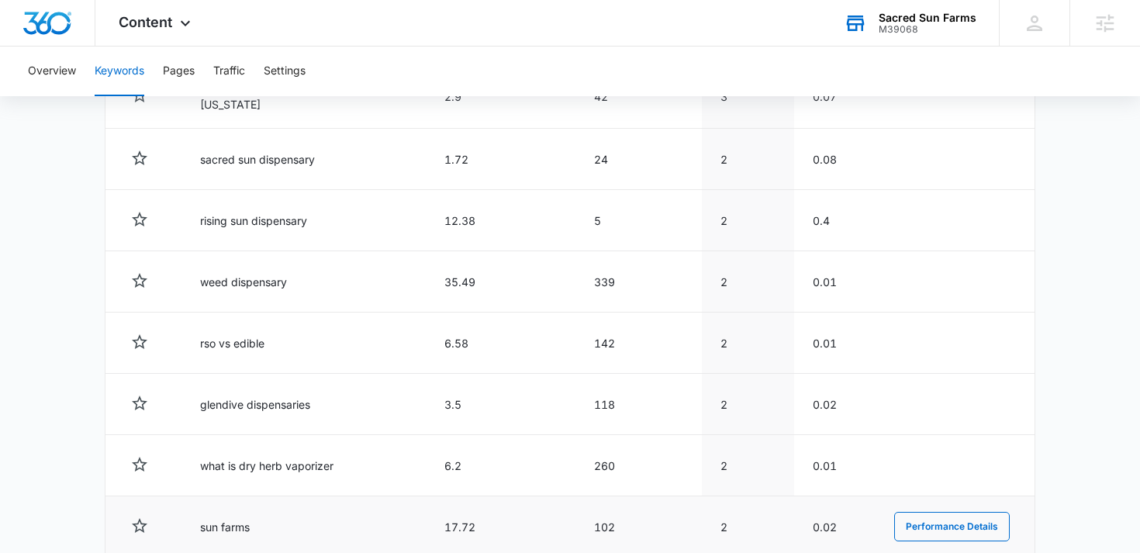
scroll to position [669, 0]
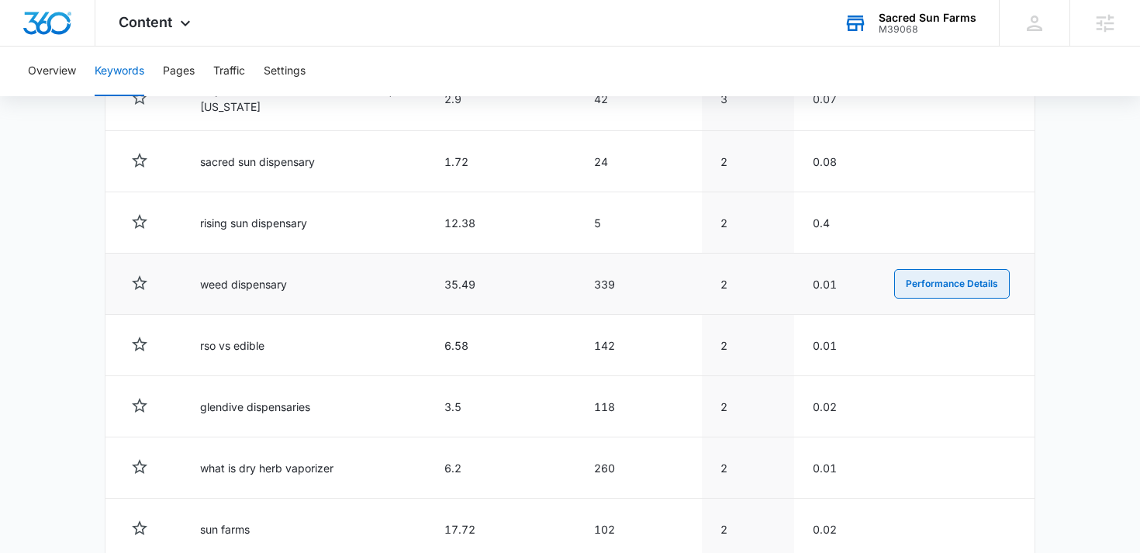
click at [902, 286] on button "Performance Details" at bounding box center [952, 283] width 116 height 29
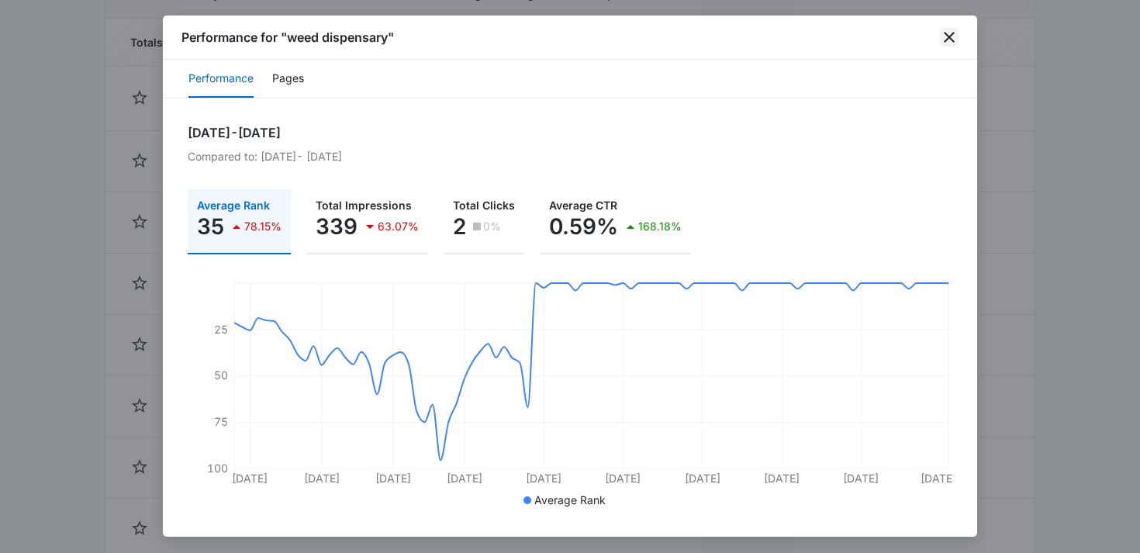
click at [950, 37] on icon "close" at bounding box center [949, 37] width 19 height 19
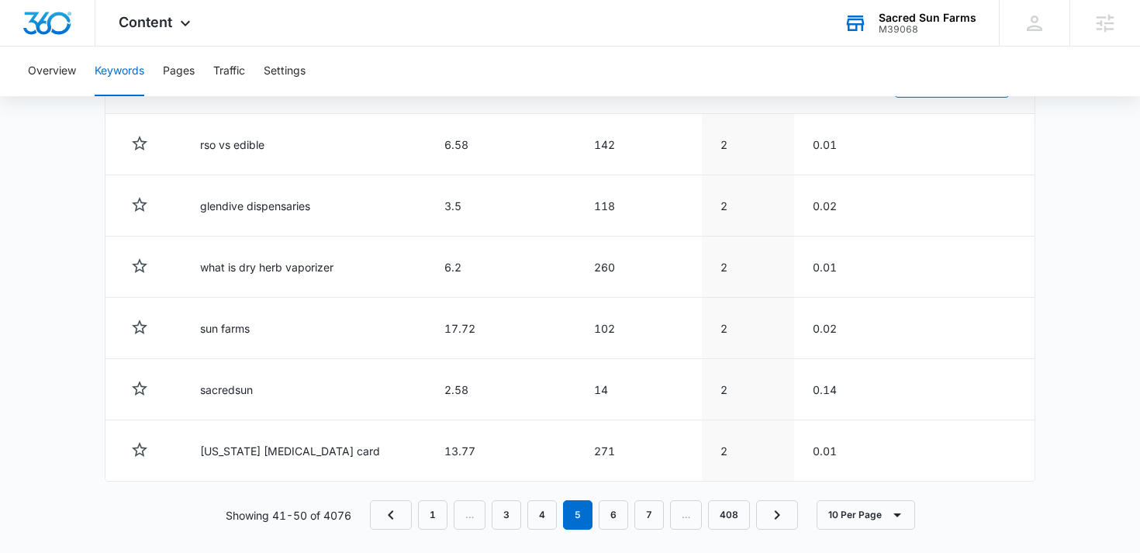
scroll to position [881, 0]
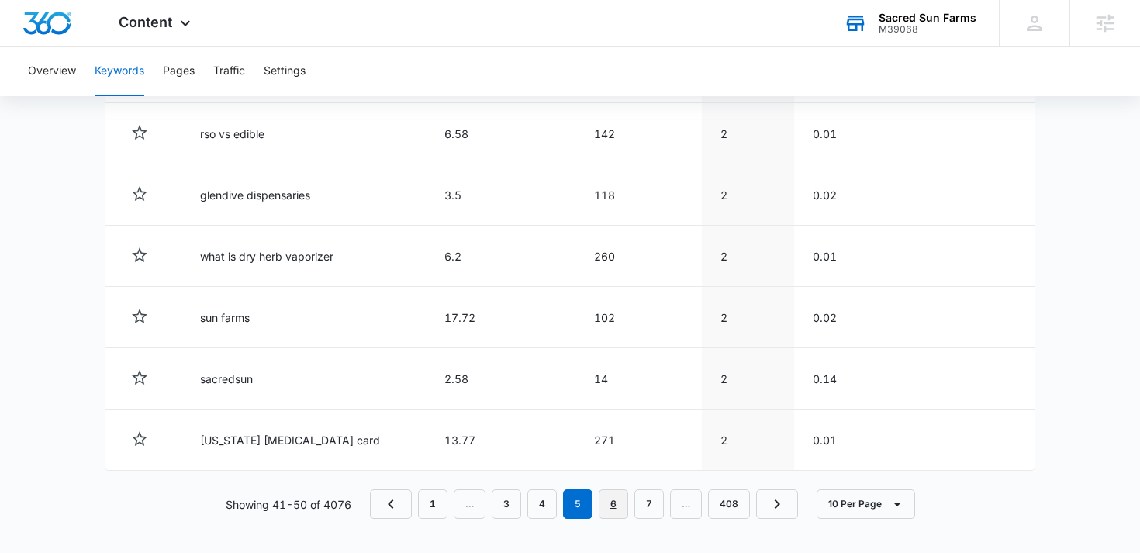
click at [613, 509] on link "6" at bounding box center [613, 503] width 29 height 29
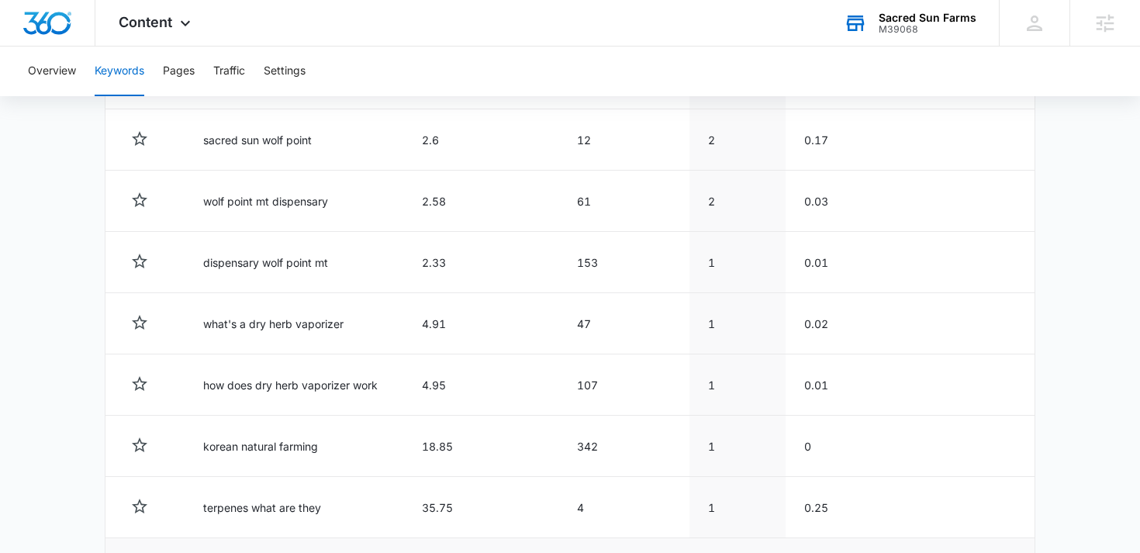
scroll to position [686, 0]
click at [913, 267] on button "Performance Details" at bounding box center [946, 263] width 116 height 29
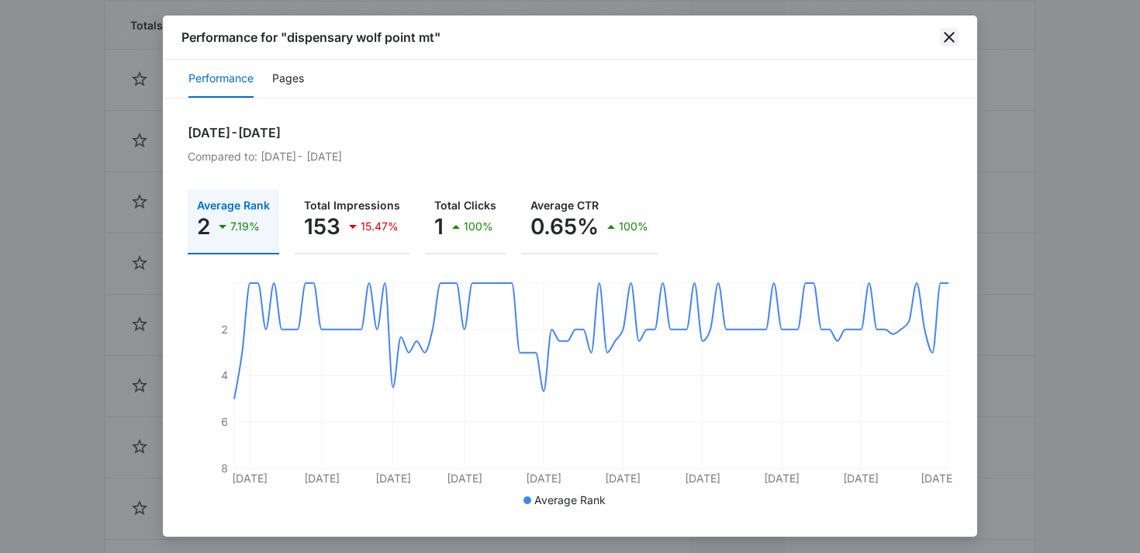
click at [947, 37] on icon "close" at bounding box center [949, 37] width 11 height 11
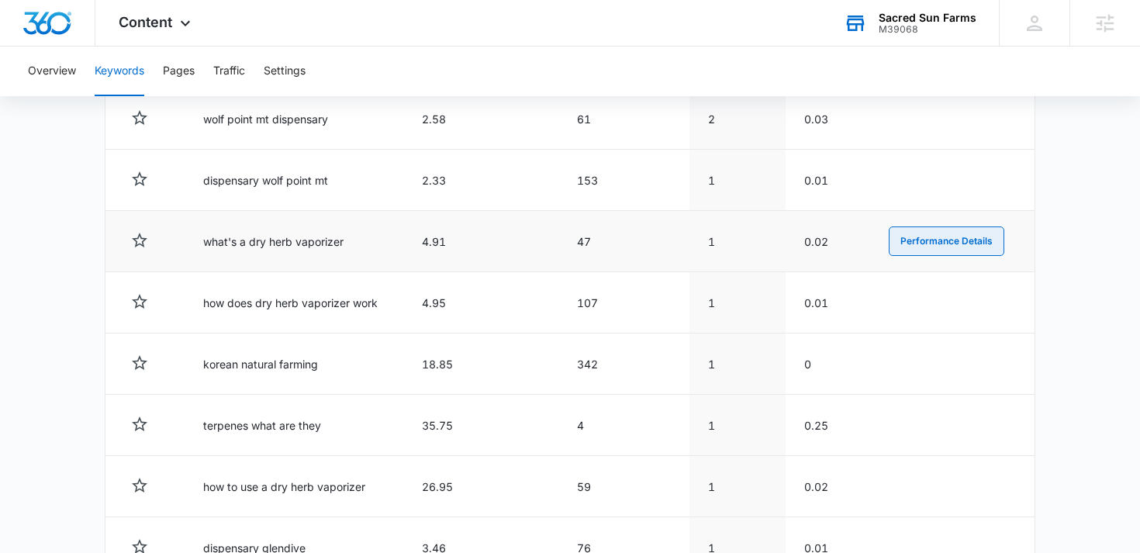
scroll to position [881, 0]
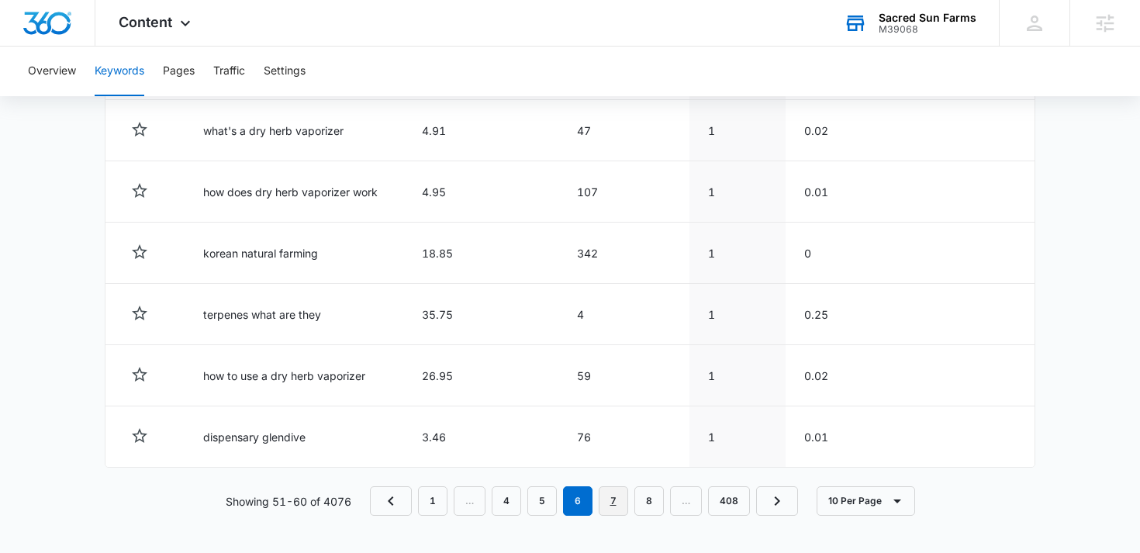
click at [613, 495] on link "7" at bounding box center [613, 500] width 29 height 29
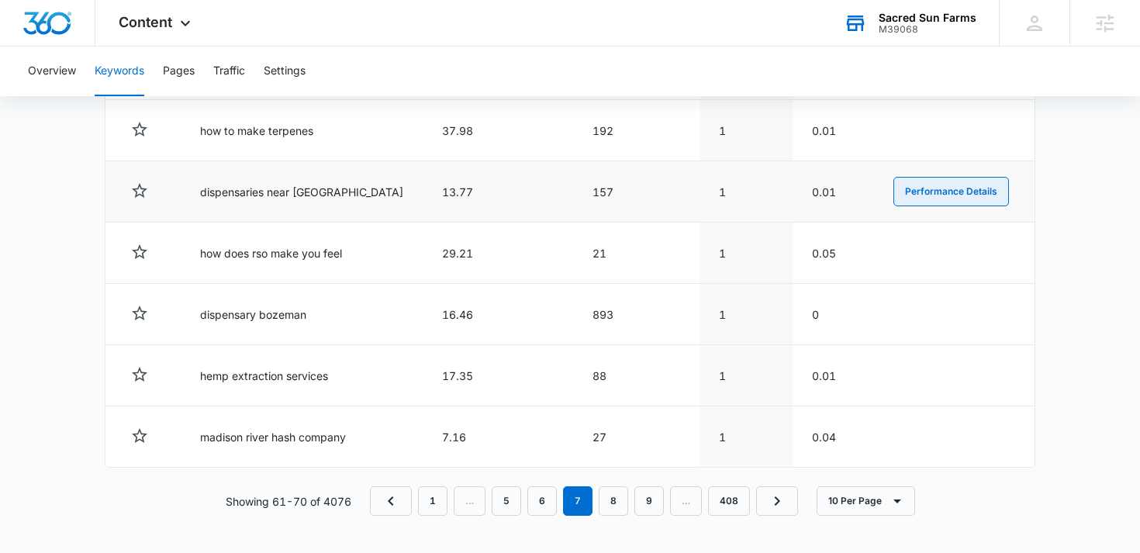
click at [918, 195] on button "Performance Details" at bounding box center [951, 191] width 116 height 29
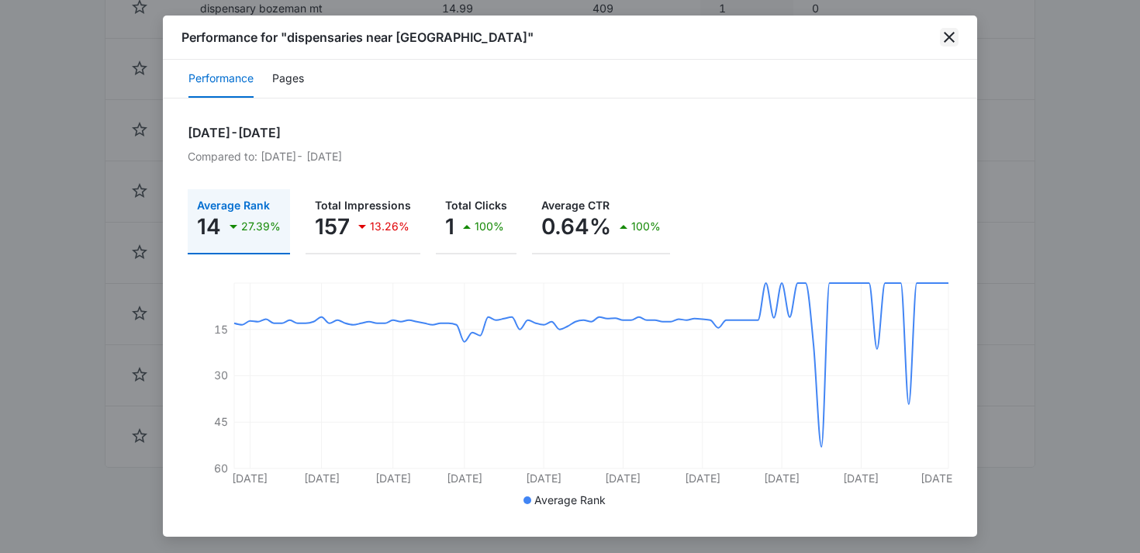
click at [950, 43] on icon "close" at bounding box center [949, 37] width 19 height 19
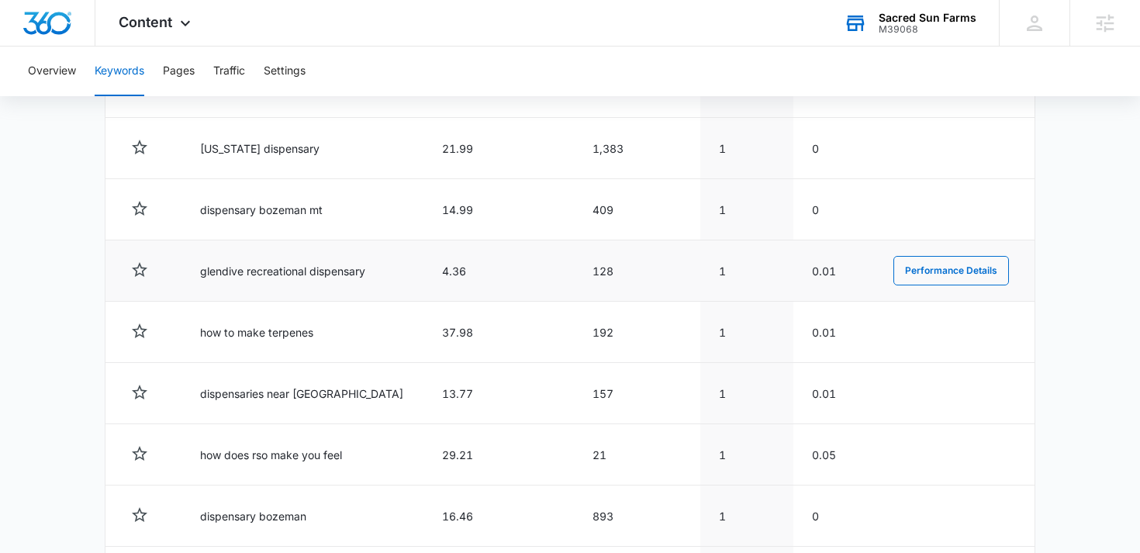
scroll to position [662, 0]
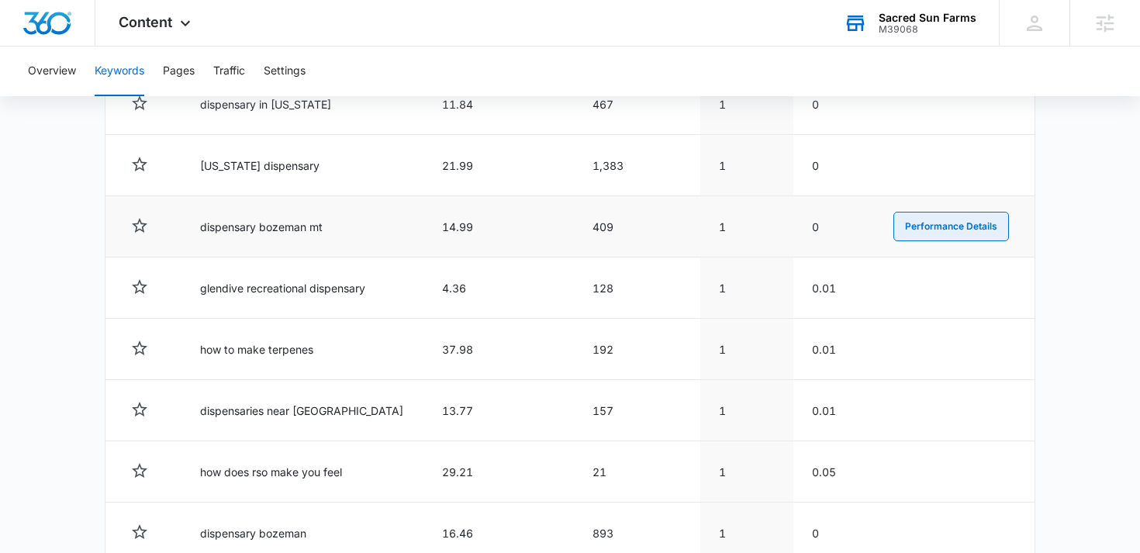
click at [937, 229] on button "Performance Details" at bounding box center [951, 226] width 116 height 29
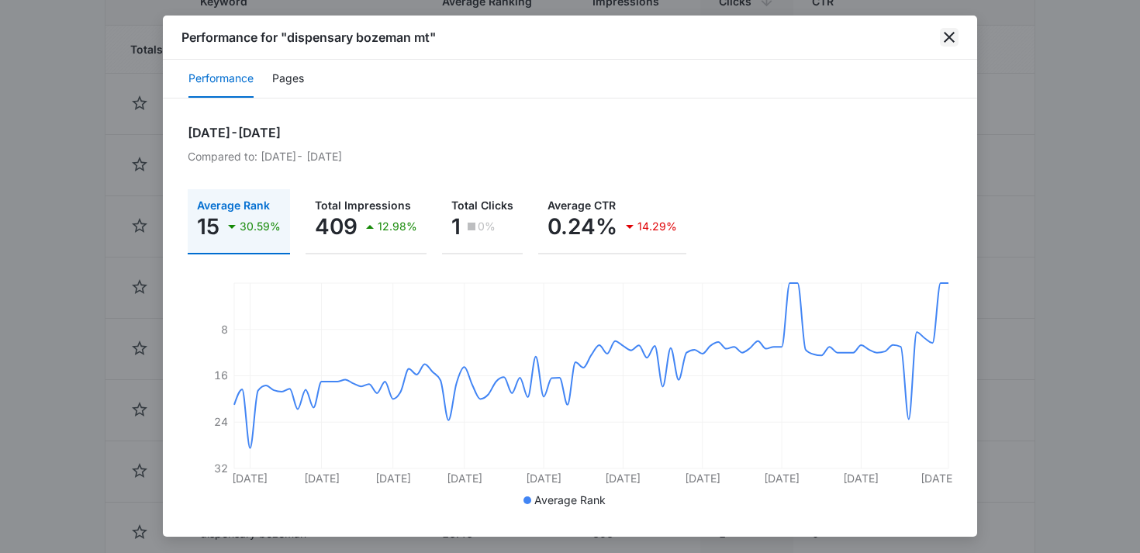
click at [953, 43] on icon "close" at bounding box center [949, 37] width 19 height 19
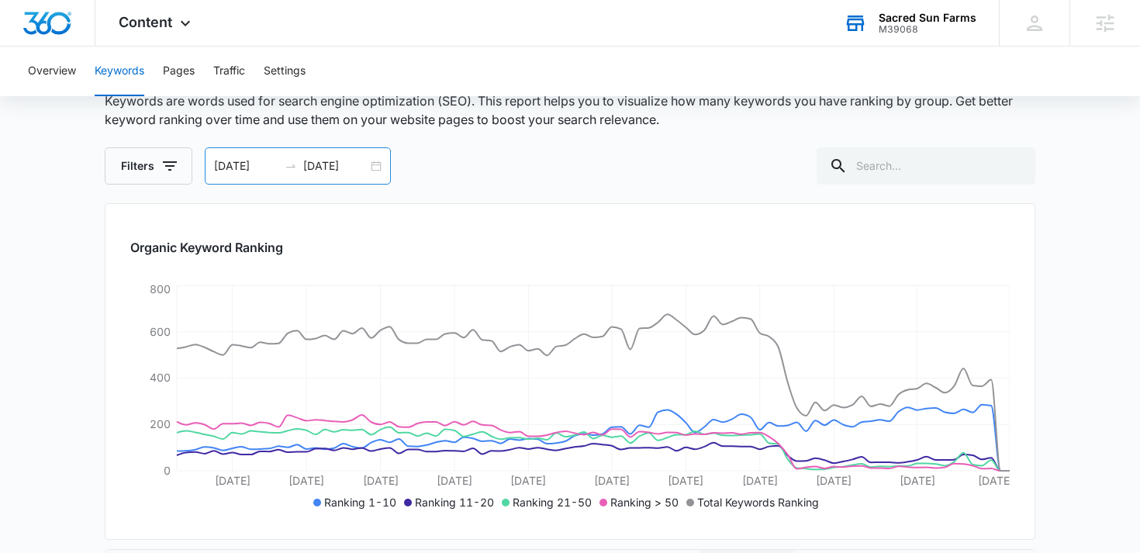
scroll to position [99, 0]
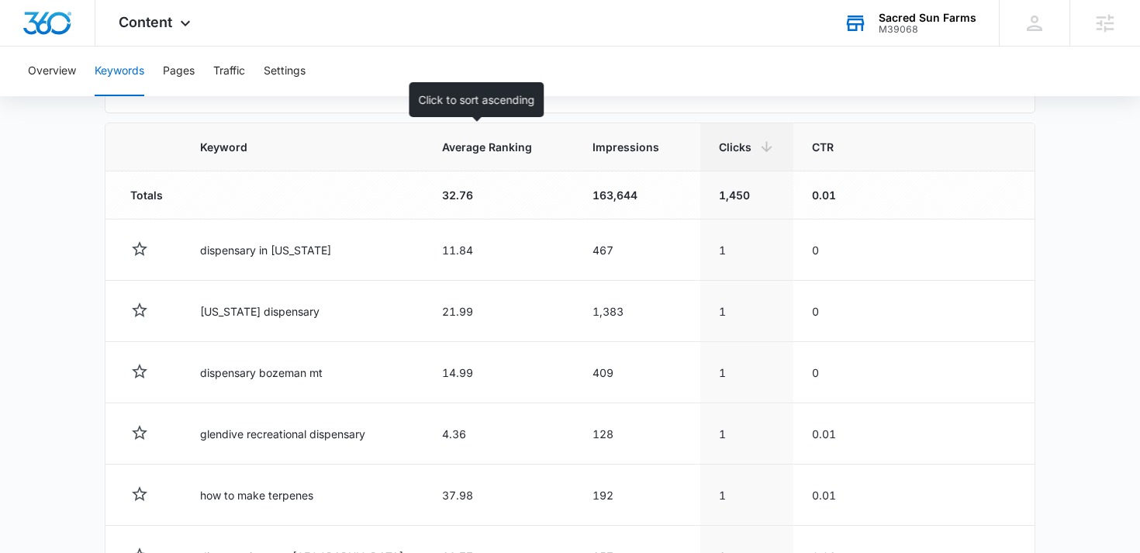
click at [451, 143] on span "Average Ranking" at bounding box center [487, 147] width 91 height 16
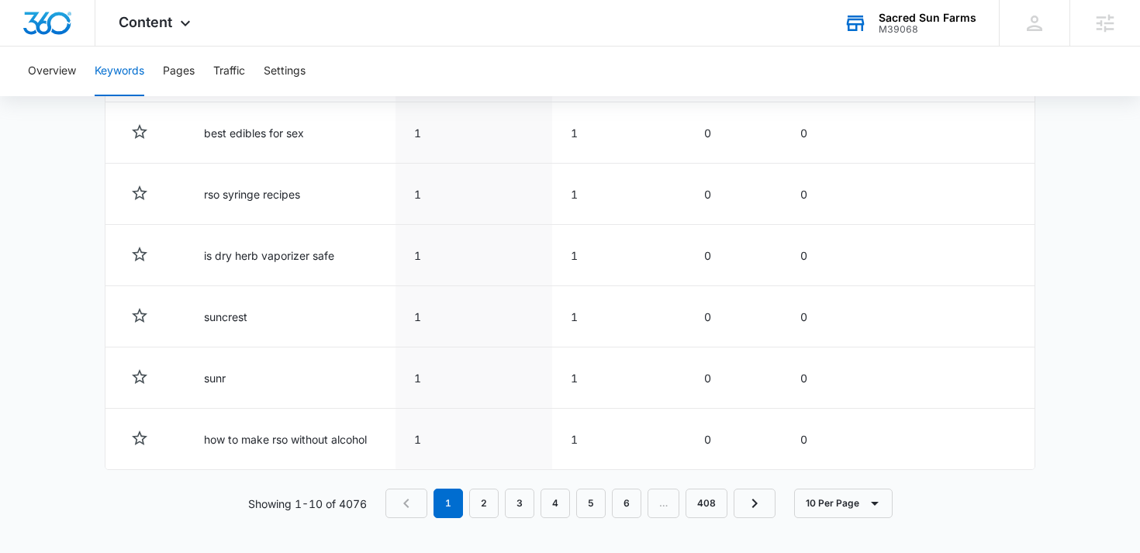
scroll to position [881, 0]
click at [485, 499] on link "2" at bounding box center [483, 500] width 29 height 29
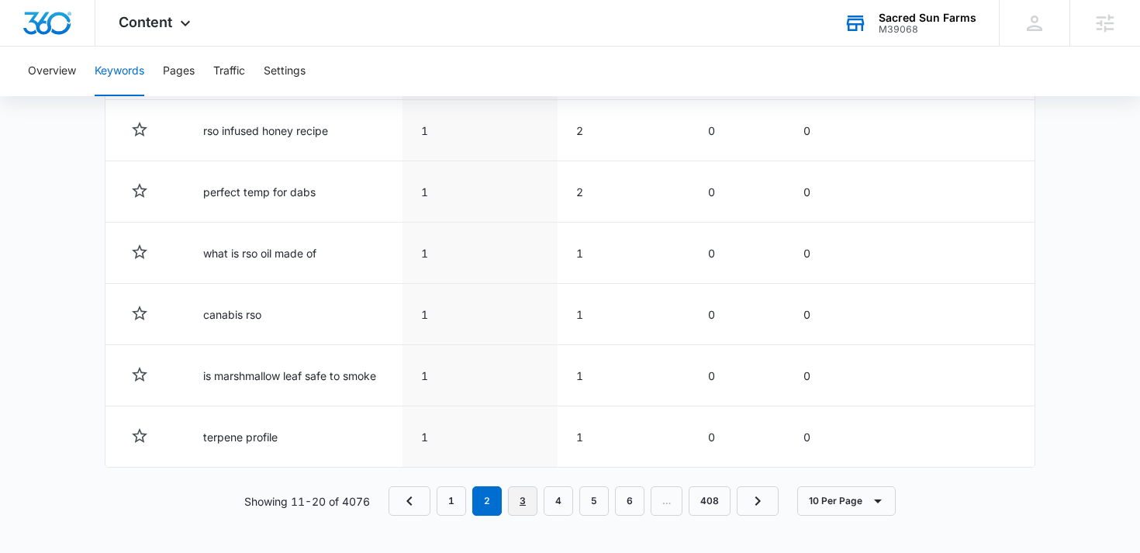
click at [519, 498] on link "3" at bounding box center [522, 500] width 29 height 29
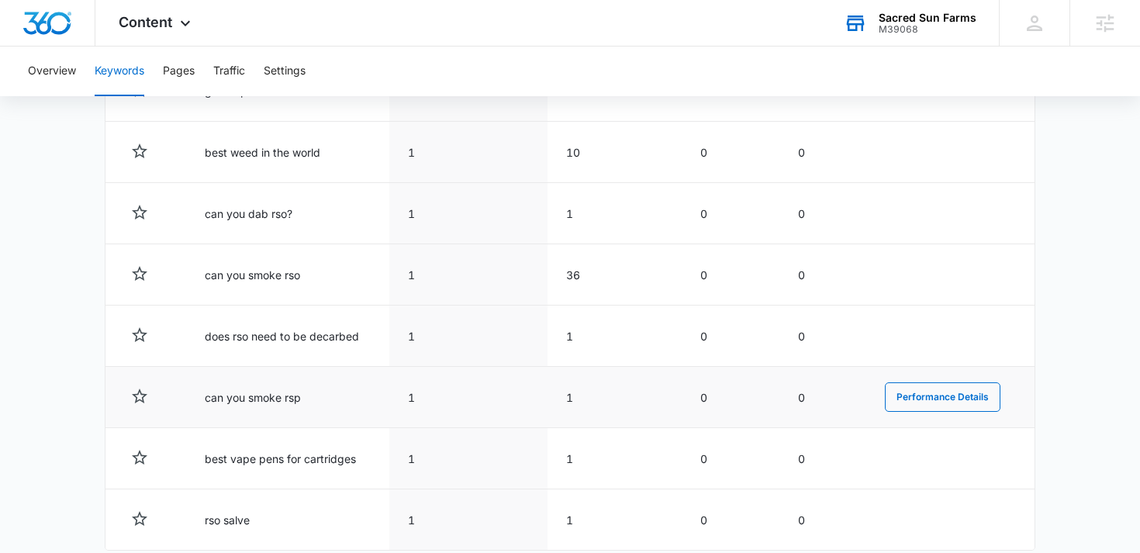
scroll to position [806, 0]
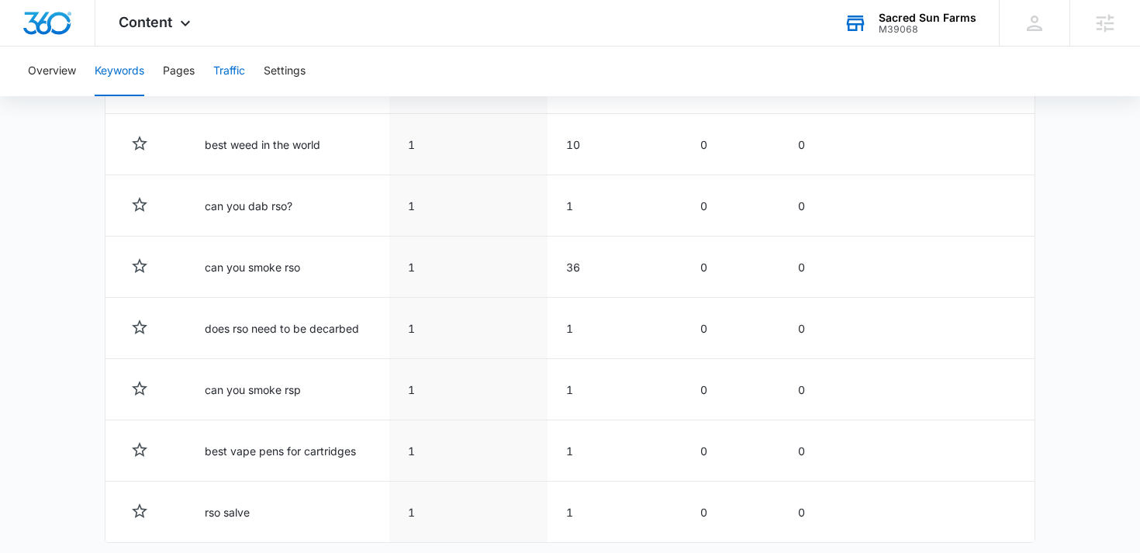
click at [221, 60] on button "Traffic" at bounding box center [229, 72] width 32 height 50
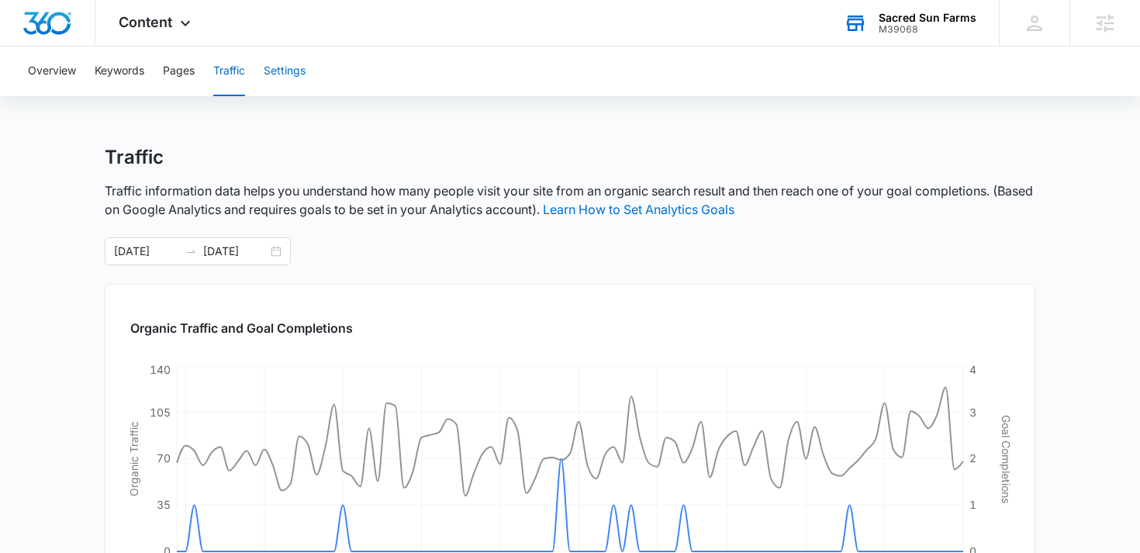
click at [283, 74] on button "Settings" at bounding box center [285, 72] width 42 height 50
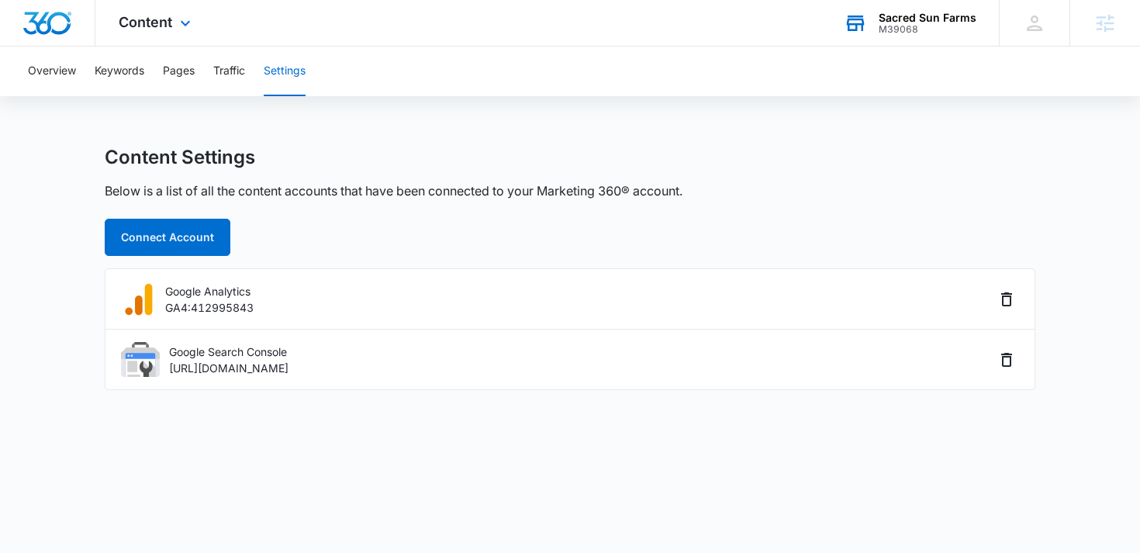
click at [143, 33] on div "Content Apps Reputation Websites Forms CRM Email Social Shop Payments POS Conte…" at bounding box center [156, 23] width 122 height 46
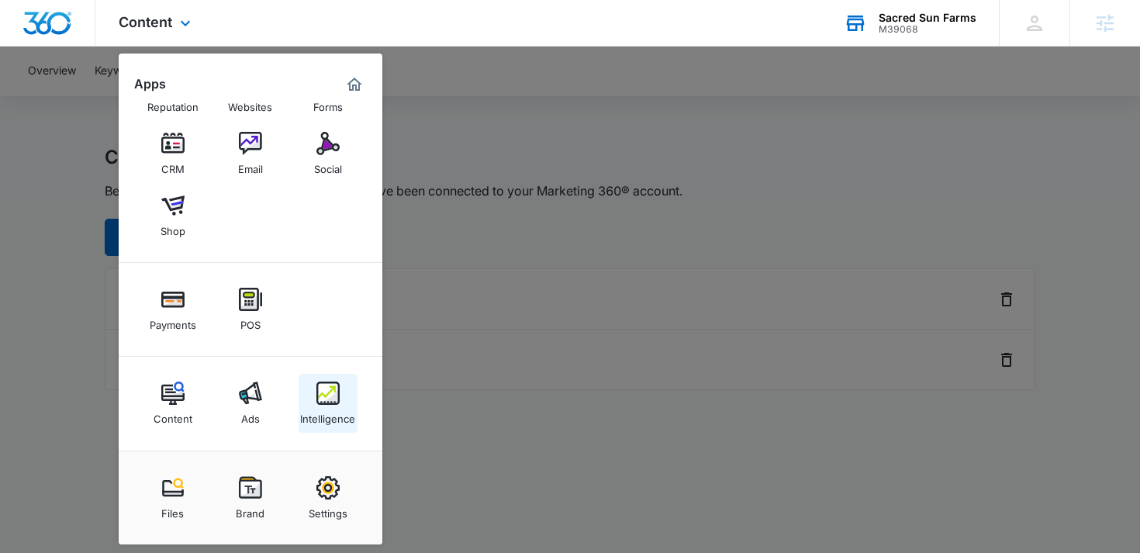
click at [323, 387] on img at bounding box center [327, 392] width 23 height 23
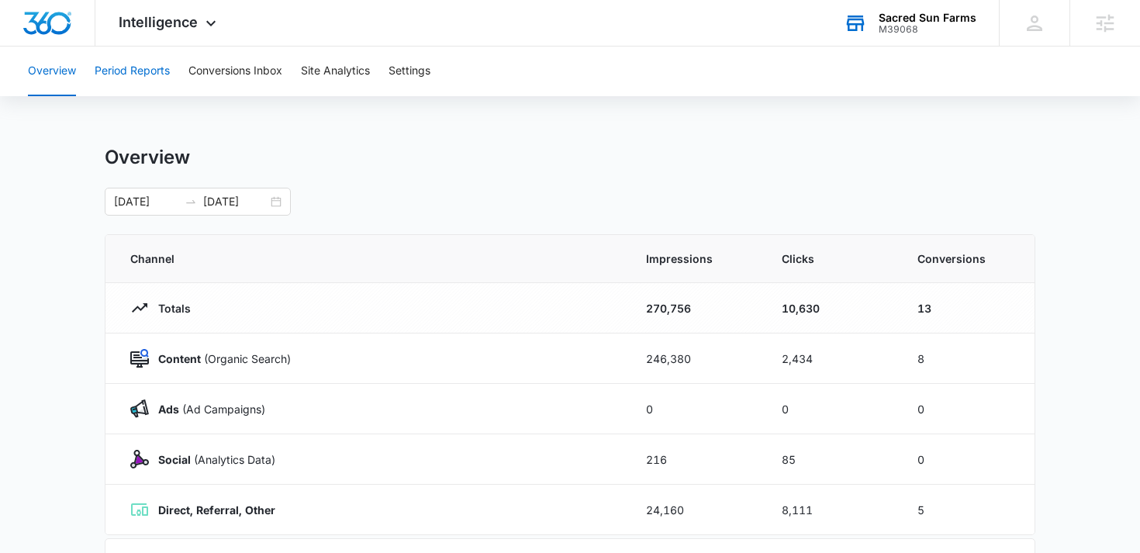
click at [137, 66] on button "Period Reports" at bounding box center [132, 72] width 75 height 50
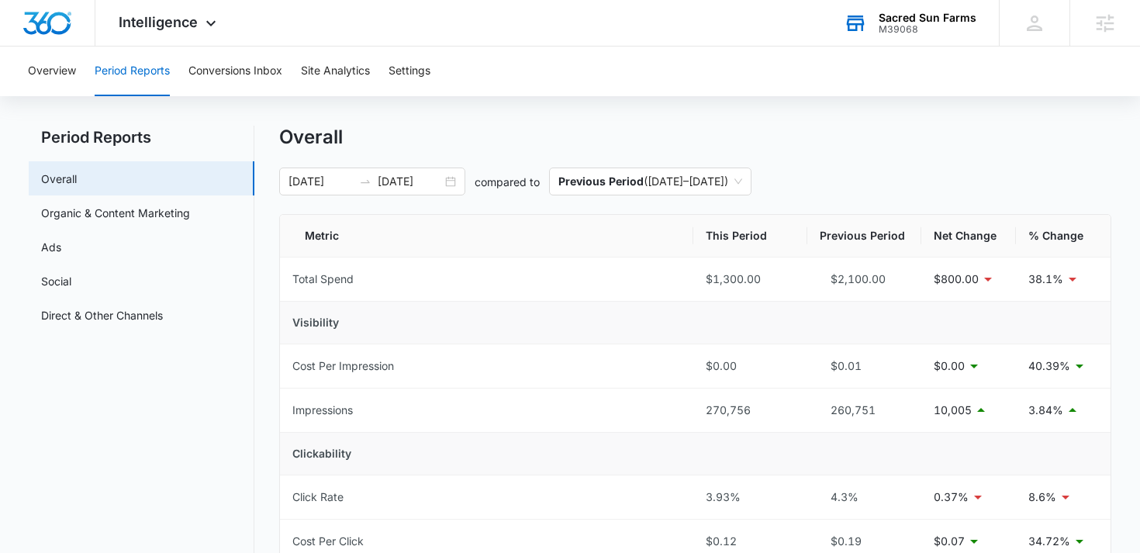
scroll to position [2, 0]
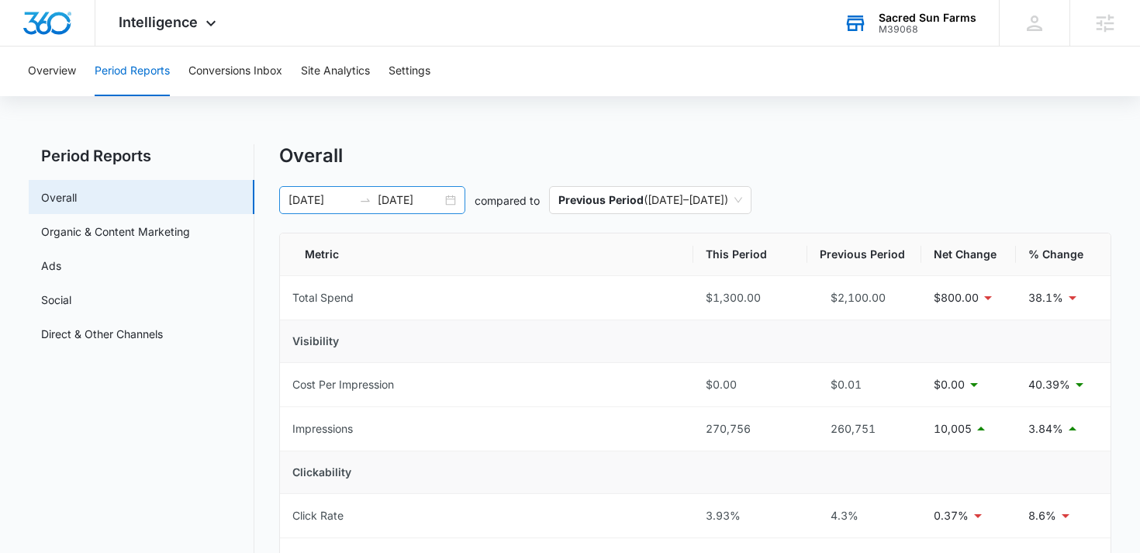
click at [426, 200] on input "10/06/2025" at bounding box center [410, 199] width 64 height 17
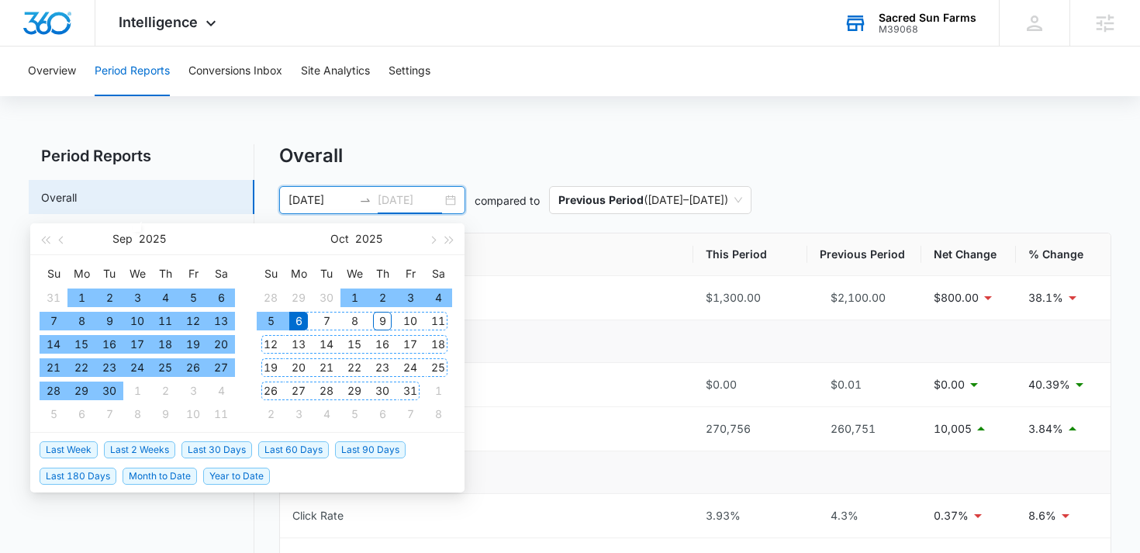
type input "10/06/2025"
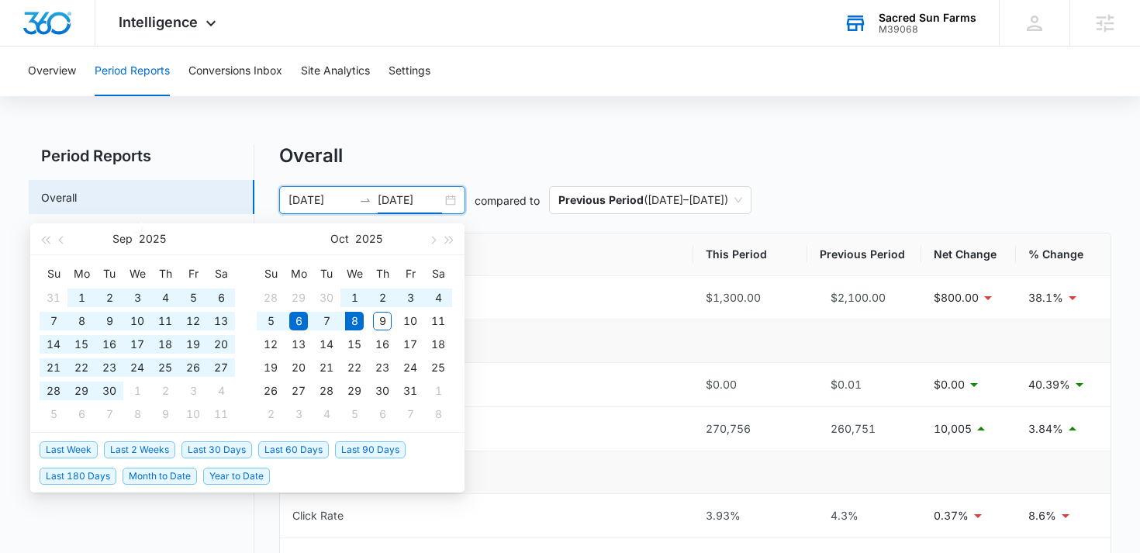
click at [285, 445] on span "Last 60 Days" at bounding box center [293, 449] width 71 height 17
type input "08/09/2025"
type input "10/08/2025"
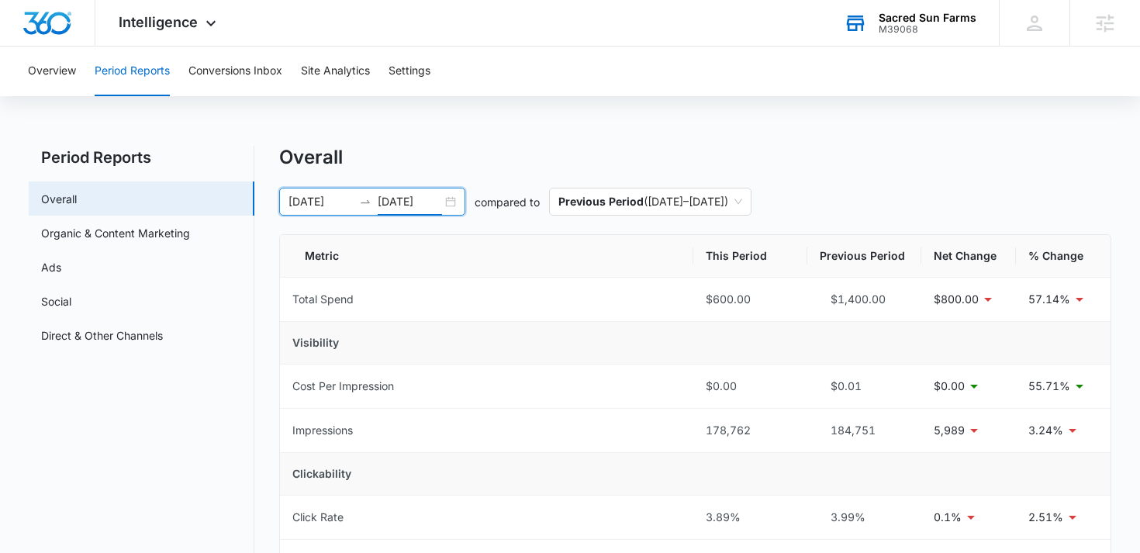
click at [454, 203] on div "08/09/2025 10/08/2025" at bounding box center [372, 202] width 186 height 28
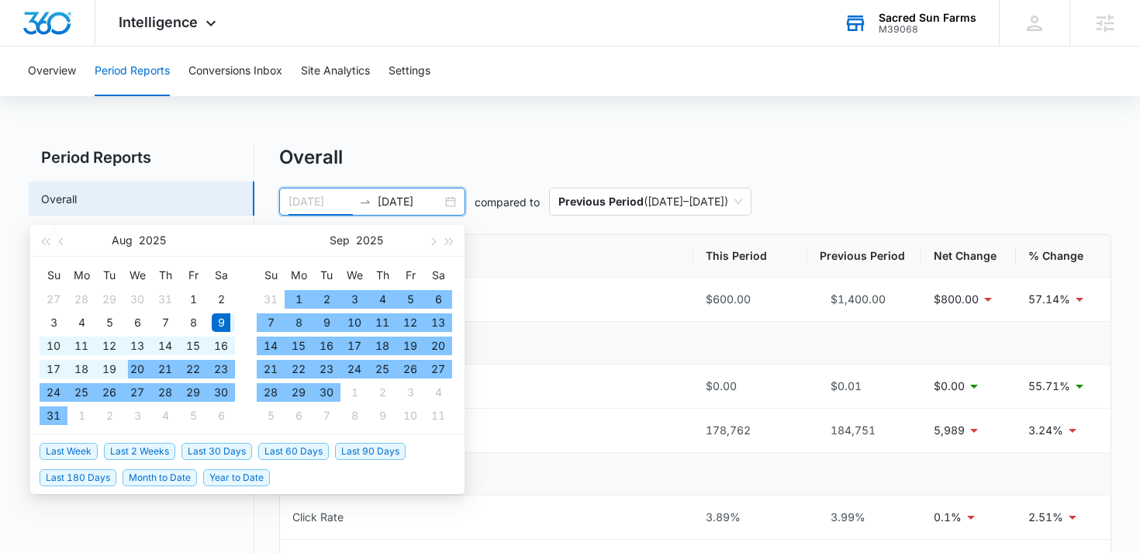
type input "08/20/2025"
click at [136, 372] on div "20" at bounding box center [137, 369] width 19 height 19
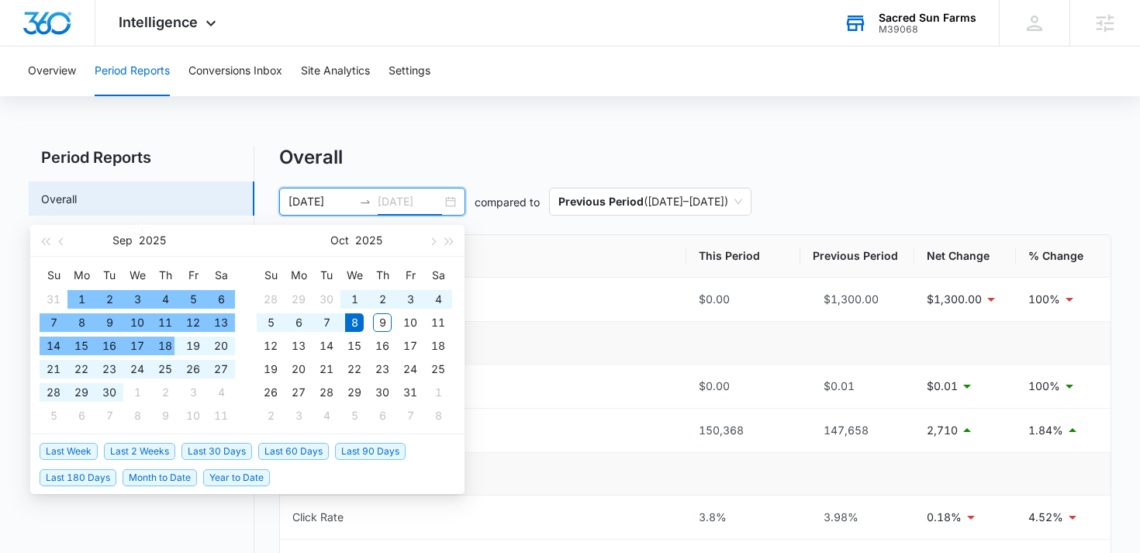
type input "10/08/2025"
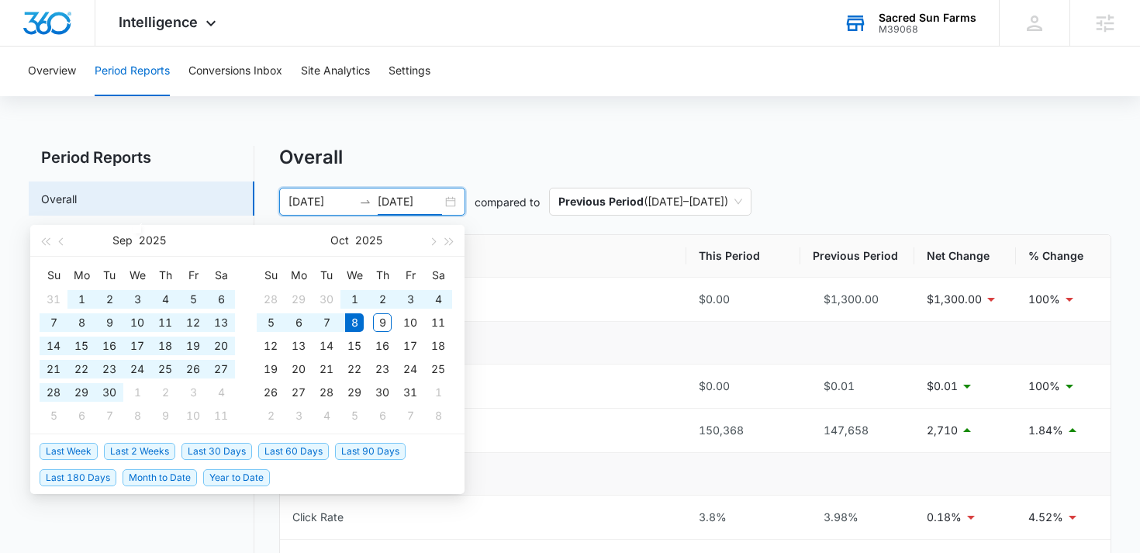
click at [626, 154] on div "Overall" at bounding box center [695, 157] width 833 height 23
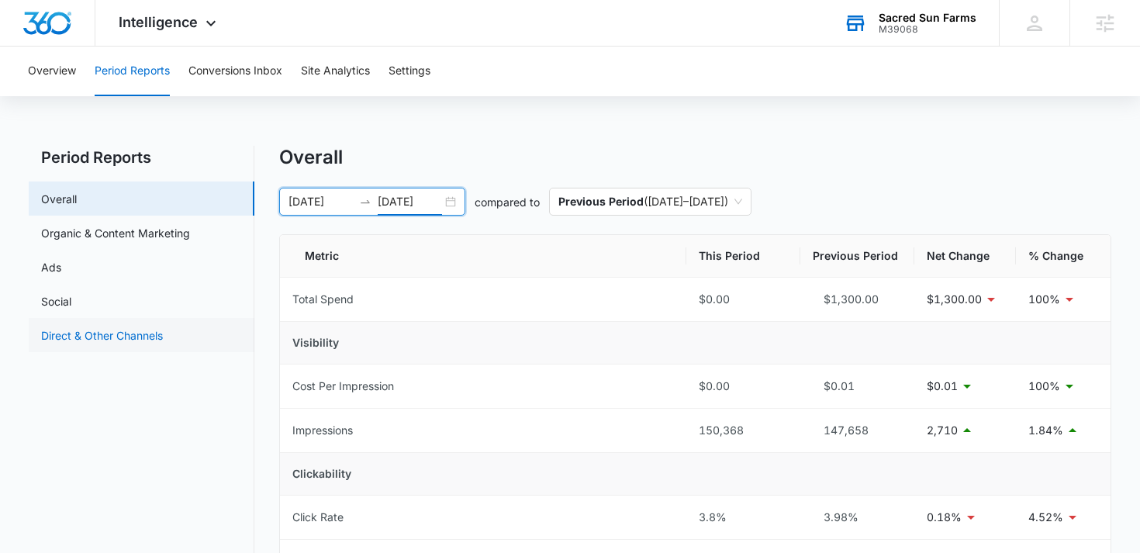
click at [112, 334] on link "Direct & Other Channels" at bounding box center [102, 335] width 122 height 16
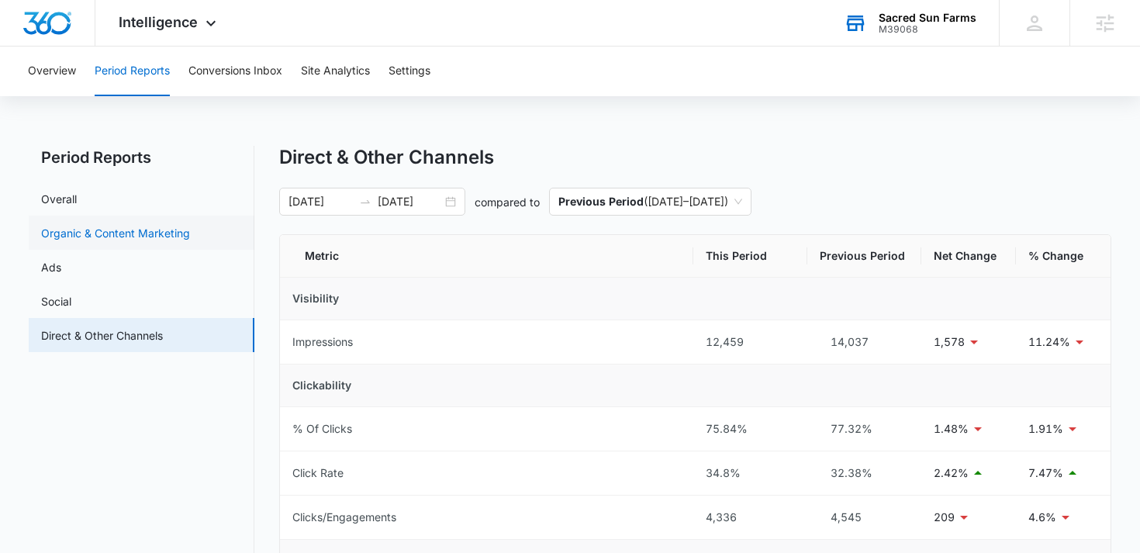
click at [140, 231] on link "Organic & Content Marketing" at bounding box center [115, 233] width 149 height 16
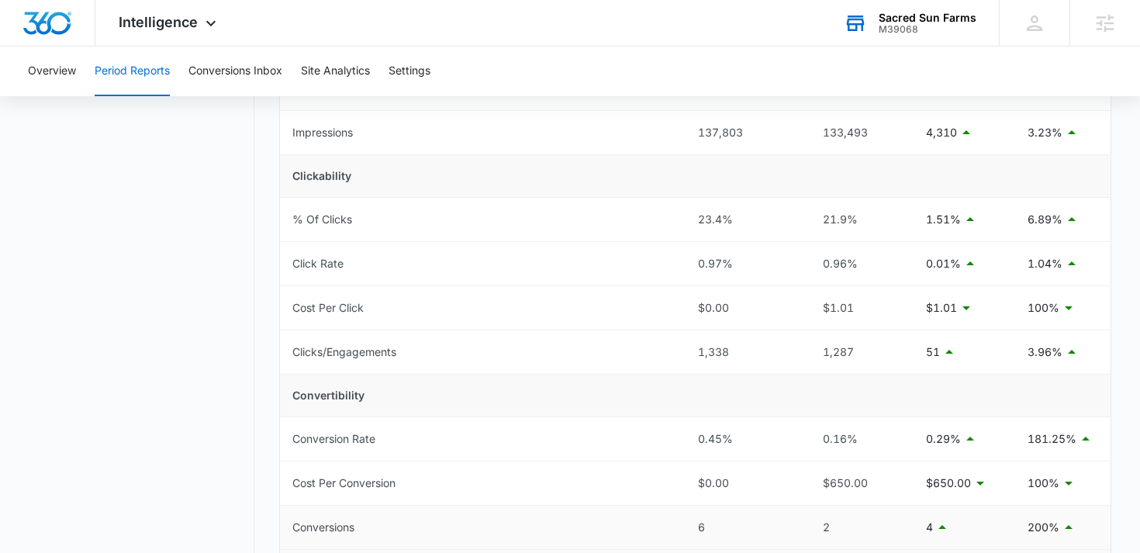
scroll to position [297, 0]
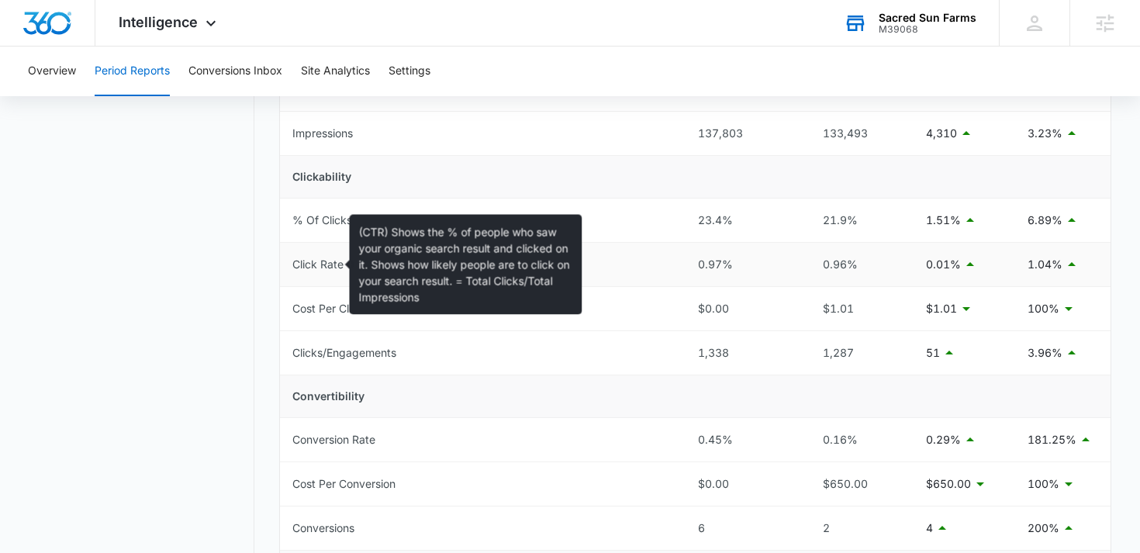
click at [319, 262] on div "Click Rate" at bounding box center [317, 264] width 51 height 17
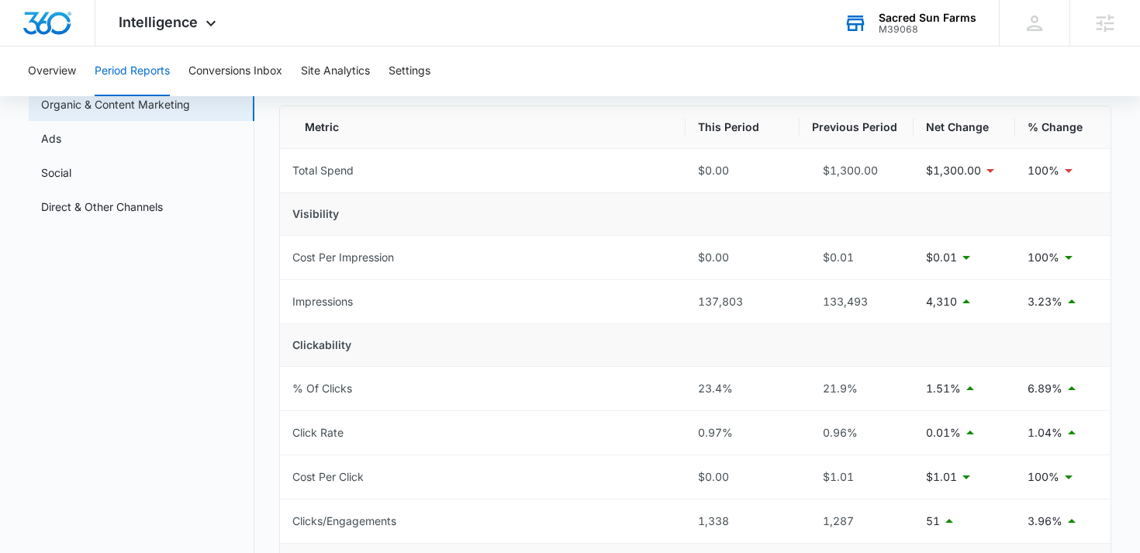
scroll to position [115, 0]
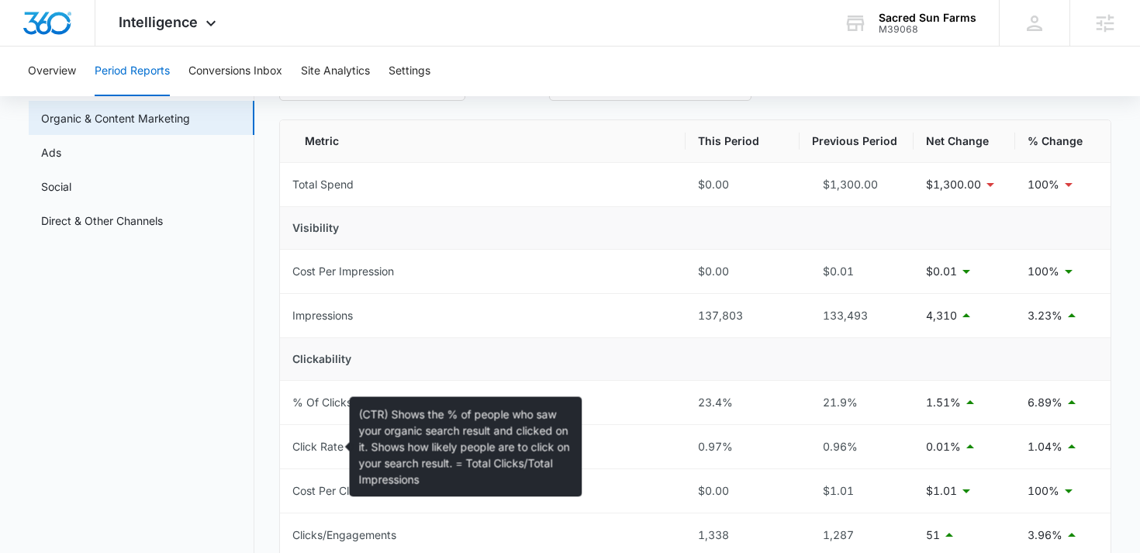
click at [125, 360] on nav "Period Reports Overall Organic & Content Marketing Ads Social Direct & Other Ch…" at bounding box center [142, 563] width 226 height 1064
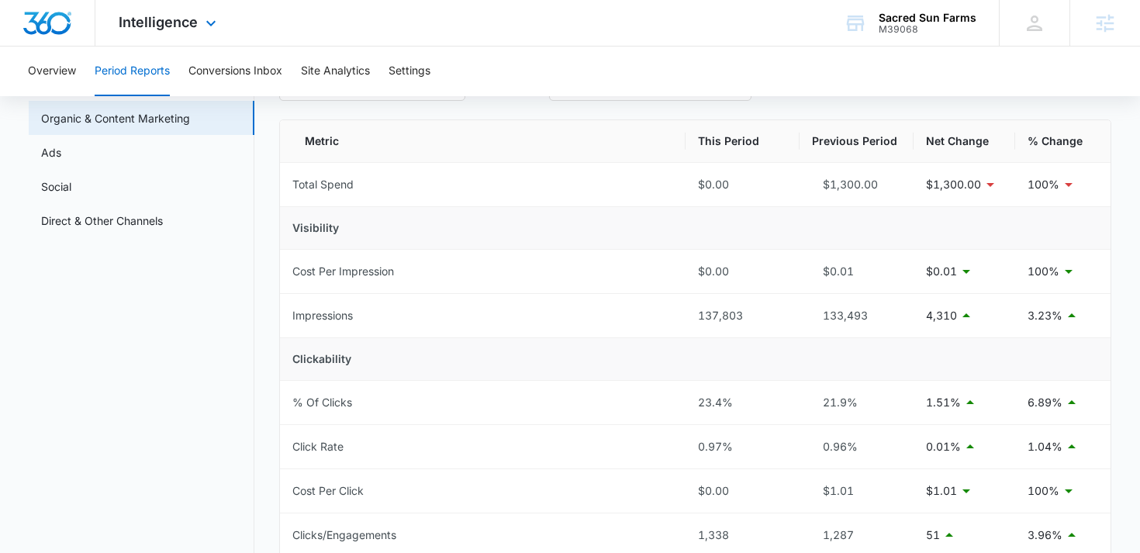
click at [171, 9] on div "Intelligence Apps Reputation Websites Forms CRM Email Social Shop Payments POS …" at bounding box center [169, 23] width 148 height 46
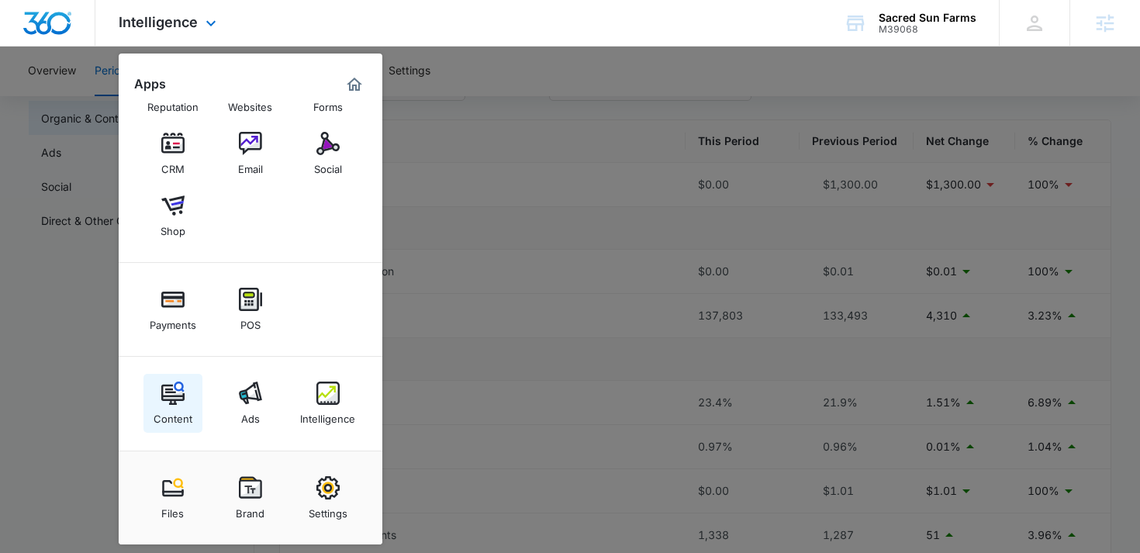
click at [178, 401] on img at bounding box center [172, 392] width 23 height 23
